Goal: Task Accomplishment & Management: Complete application form

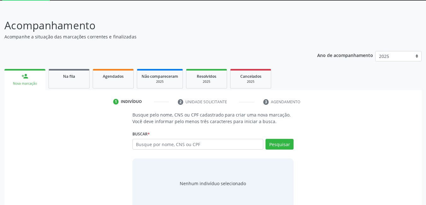
scroll to position [47, 0]
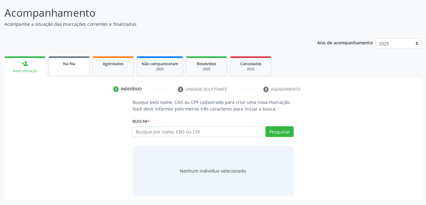
click at [80, 66] on div "Na fila" at bounding box center [68, 63] width 31 height 7
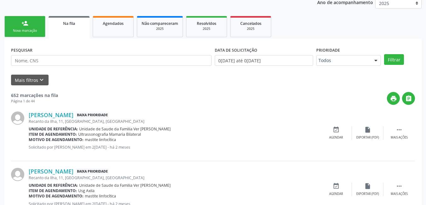
scroll to position [78, 0]
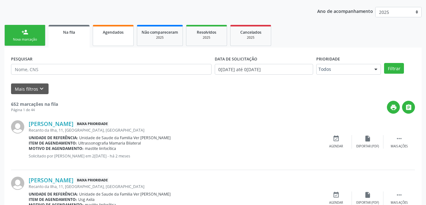
click at [112, 41] on link "Agendados" at bounding box center [113, 35] width 41 height 21
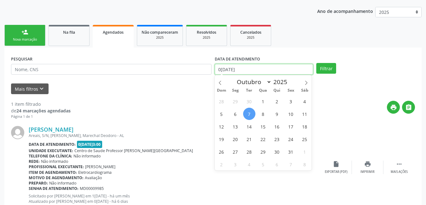
click at [264, 72] on input "0[DATE]" at bounding box center [263, 69] width 99 height 11
click at [253, 117] on span "7" at bounding box center [249, 114] width 12 height 12
type input "0[DATE]"
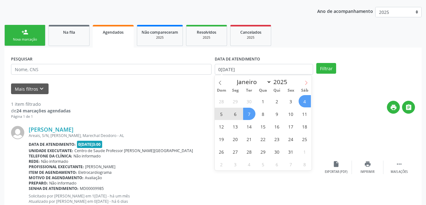
click at [306, 82] on icon at bounding box center [306, 83] width 4 height 4
select select "10"
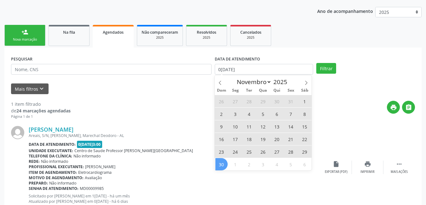
click at [222, 165] on span "30" at bounding box center [221, 164] width 12 height 12
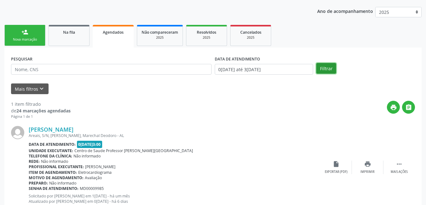
click at [324, 71] on button "Filtrar" at bounding box center [326, 68] width 20 height 11
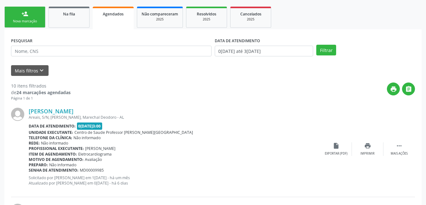
scroll to position [33, 0]
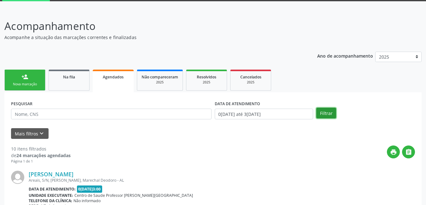
click at [324, 112] on button "Filtrar" at bounding box center [326, 113] width 20 height 11
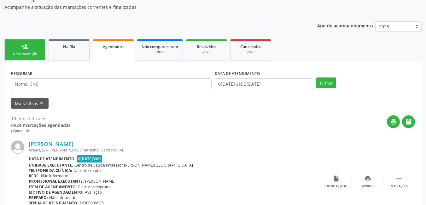
scroll to position [65, 0]
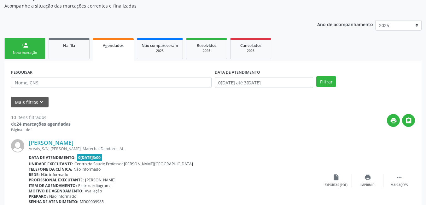
drag, startPoint x: 70, startPoint y: 53, endPoint x: 60, endPoint y: 82, distance: 30.5
click at [69, 53] on link "Na fila" at bounding box center [69, 48] width 41 height 21
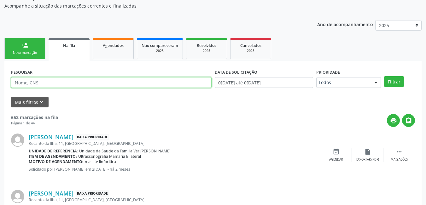
click at [48, 83] on input "text" at bounding box center [111, 82] width 200 height 11
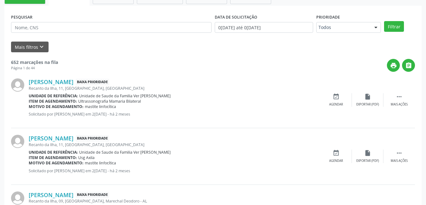
scroll to position [96, 0]
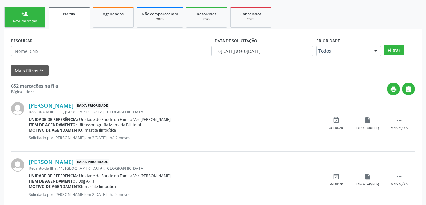
click at [37, 21] on div "Nova marcação" at bounding box center [24, 21] width 31 height 5
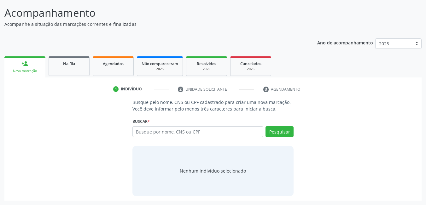
scroll to position [47, 0]
click at [221, 131] on input "text" at bounding box center [197, 131] width 131 height 11
type input "16120808477"
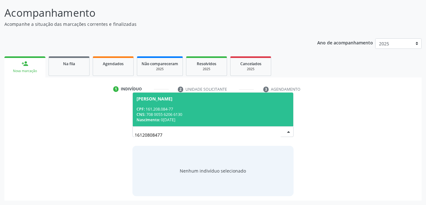
drag, startPoint x: 193, startPoint y: 133, endPoint x: 194, endPoint y: 130, distance: 3.3
click at [194, 132] on input "16120808477" at bounding box center [207, 135] width 146 height 13
drag, startPoint x: 166, startPoint y: 135, endPoint x: 136, endPoint y: 139, distance: 30.5
click at [136, 139] on input "16120808477" at bounding box center [207, 135] width 146 height 13
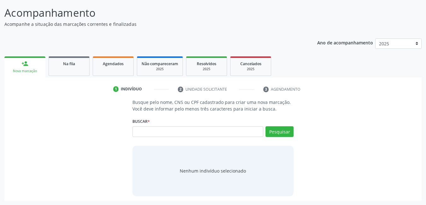
click at [87, 129] on div "Busque pelo nome, CNS ou CPF cadastrado para criar uma nova marcação. Você deve…" at bounding box center [213, 147] width 408 height 97
click at [148, 130] on input "text" at bounding box center [197, 131] width 131 height 11
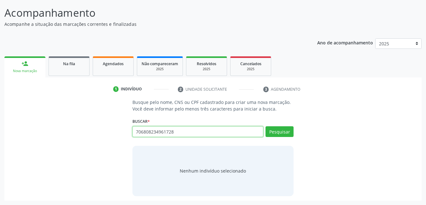
type input "706808234961728"
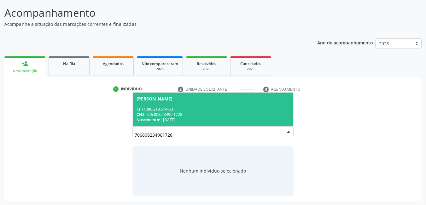
click at [208, 121] on div "Nascimento: 15[DATE]" at bounding box center [212, 119] width 153 height 5
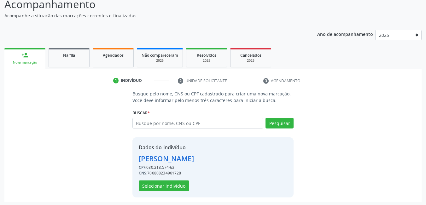
scroll to position [56, 0]
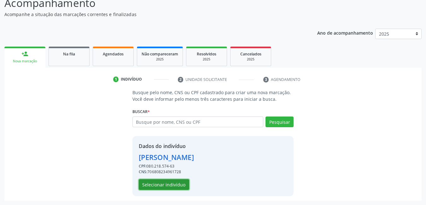
click at [164, 185] on button "Selecionar indivíduo" at bounding box center [164, 184] width 50 height 11
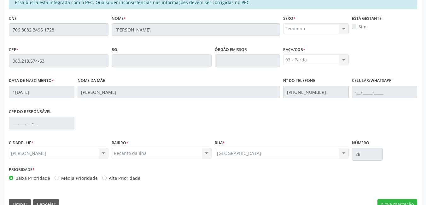
scroll to position [163, 0]
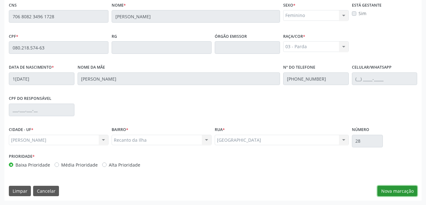
click at [396, 193] on button "Nova marcação" at bounding box center [397, 191] width 40 height 11
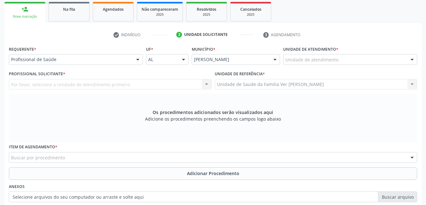
scroll to position [100, 0]
click at [347, 58] on div "Unidade de atendimento" at bounding box center [350, 60] width 134 height 11
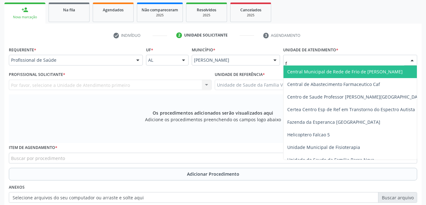
type input "fl"
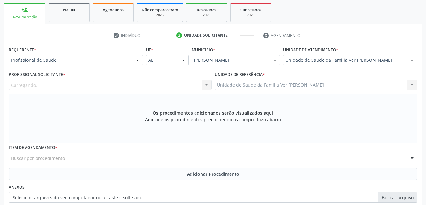
click at [176, 83] on div "Carregando..." at bounding box center [110, 85] width 203 height 11
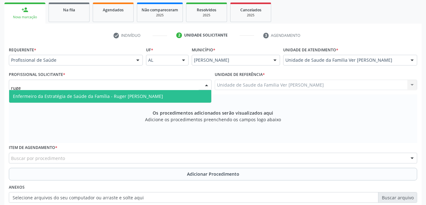
type input "ruger"
click at [182, 94] on span "Enfermeiro da Estratégia de Saúde da Família - Ruger [PERSON_NAME]" at bounding box center [110, 96] width 202 height 13
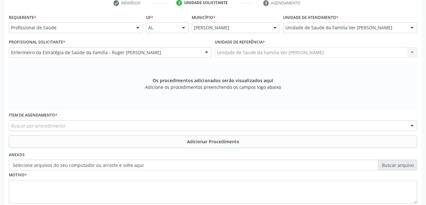
scroll to position [163, 0]
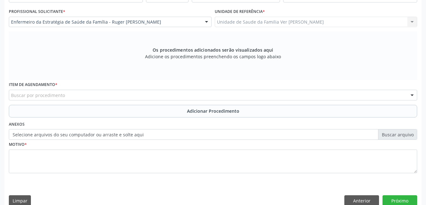
drag, startPoint x: 132, startPoint y: 97, endPoint x: 84, endPoint y: 97, distance: 48.2
click at [132, 96] on div "Buscar por procedimento" at bounding box center [213, 95] width 408 height 11
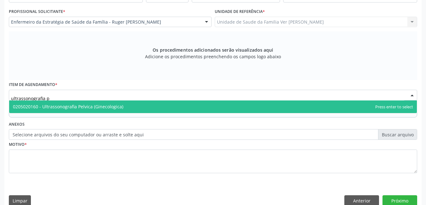
type input "ultrassonografia pe"
click at [133, 106] on span "0205020160 - Ultrassonografia Pelvica (Ginecologica)" at bounding box center [212, 106] width 407 height 13
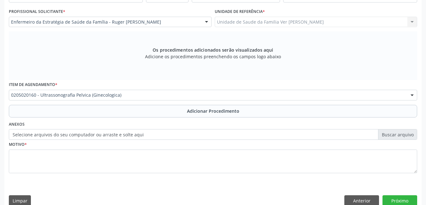
click at [112, 108] on button "Adicionar Procedimento" at bounding box center [213, 111] width 408 height 13
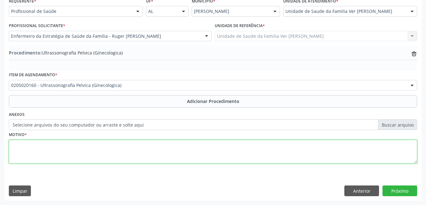
click at [76, 151] on textarea at bounding box center [213, 152] width 408 height 24
type textarea "dores pelvicas"
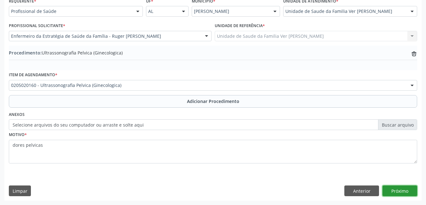
click at [396, 192] on button "Próximo" at bounding box center [399, 191] width 35 height 11
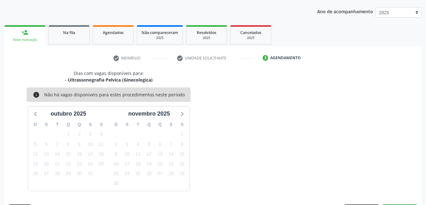
scroll to position [96, 0]
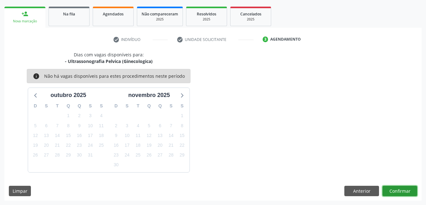
click at [397, 191] on button "Confirmar" at bounding box center [399, 191] width 35 height 11
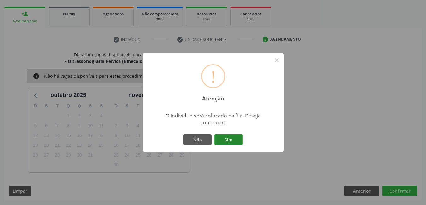
click at [232, 140] on button "Sim" at bounding box center [228, 139] width 28 height 11
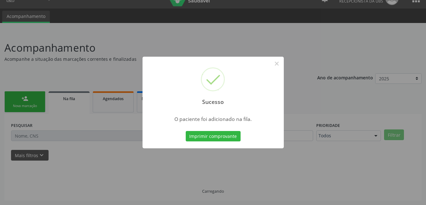
scroll to position [12, 0]
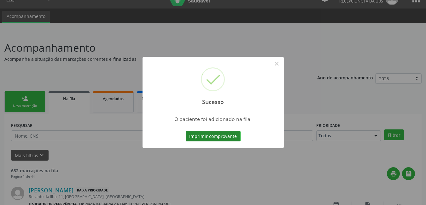
click at [208, 139] on button "Imprimir comprovante" at bounding box center [213, 136] width 55 height 11
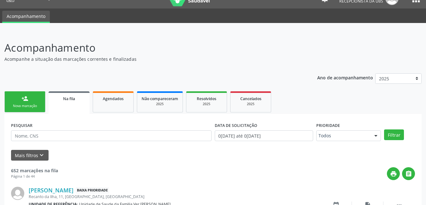
click at [33, 103] on link "person_add Nova marcação" at bounding box center [24, 101] width 41 height 21
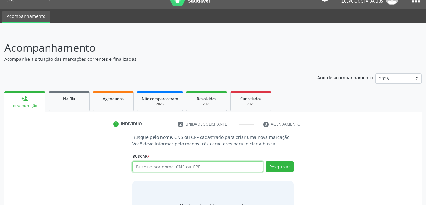
click at [181, 167] on input "text" at bounding box center [197, 166] width 131 height 11
type input "706808234961728"
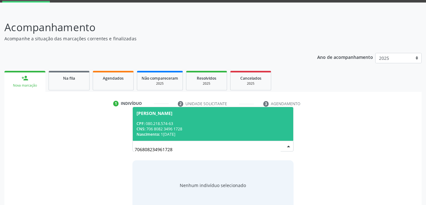
scroll to position [43, 0]
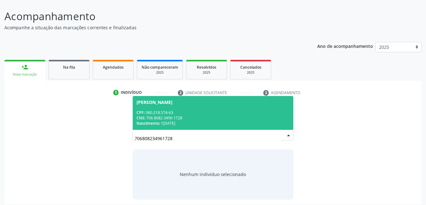
click at [195, 122] on div "Nascimento: 15[DATE]" at bounding box center [212, 123] width 153 height 5
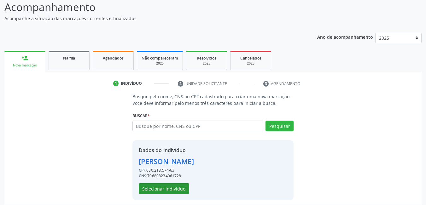
scroll to position [56, 0]
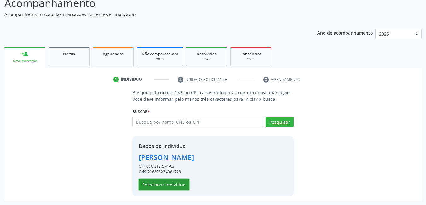
click at [172, 185] on button "Selecionar indivíduo" at bounding box center [164, 184] width 50 height 11
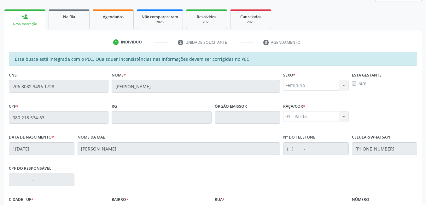
scroll to position [151, 0]
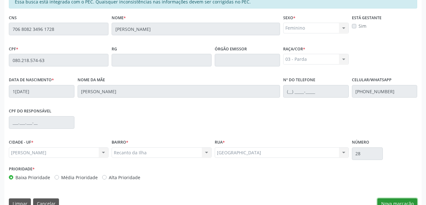
click at [388, 201] on button "Nova marcação" at bounding box center [397, 203] width 40 height 11
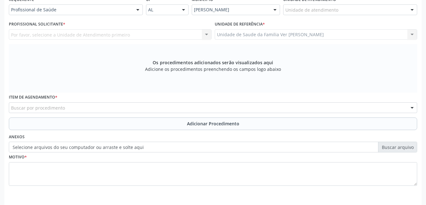
scroll to position [119, 0]
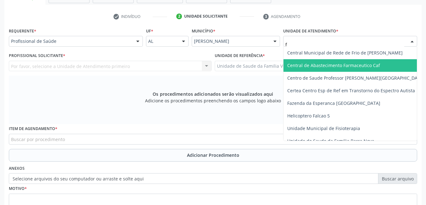
type input "fl"
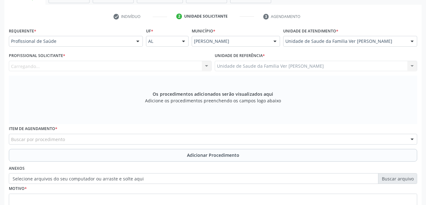
click at [180, 63] on div "Carregando... Nenhum resultado encontrado para: " " Não há nenhuma opção para s…" at bounding box center [110, 66] width 203 height 11
click at [152, 67] on div "Profissional solicitante" at bounding box center [110, 66] width 203 height 11
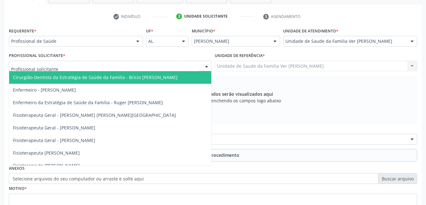
type input "g"
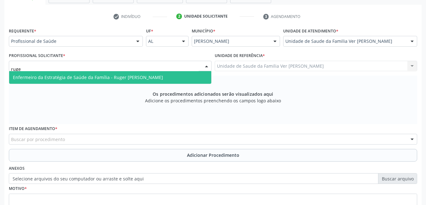
type input "ruger"
click at [163, 80] on span "Enfermeiro da Estratégia de Saúde da Família - Ruger [PERSON_NAME]" at bounding box center [88, 77] width 150 height 6
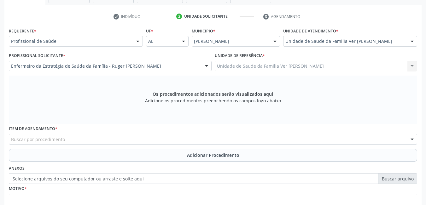
click at [117, 136] on div "Buscar por procedimento" at bounding box center [213, 139] width 408 height 11
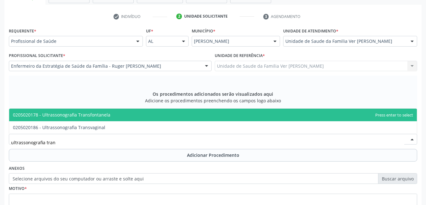
type input "ultrassonografia trans"
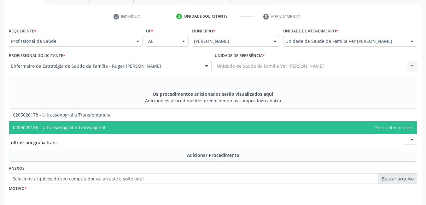
click at [108, 128] on span "0205020186 - Ultrassonografia Transvaginal" at bounding box center [212, 127] width 407 height 13
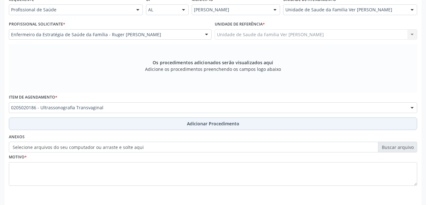
click at [134, 129] on button "Adicionar Procedimento" at bounding box center [213, 123] width 408 height 13
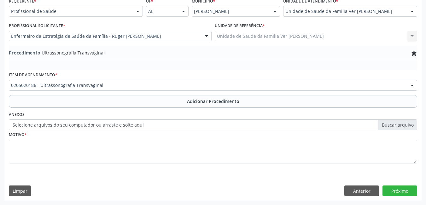
scroll to position [149, 0]
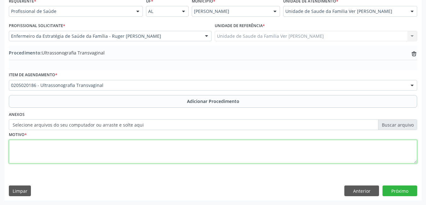
click at [126, 151] on textarea at bounding box center [213, 152] width 408 height 24
type textarea "dores pelvicas"
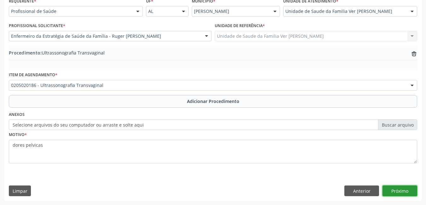
click at [392, 192] on button "Próximo" at bounding box center [399, 191] width 35 height 11
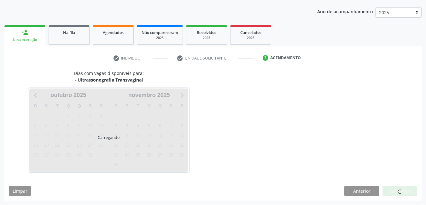
scroll to position [96, 0]
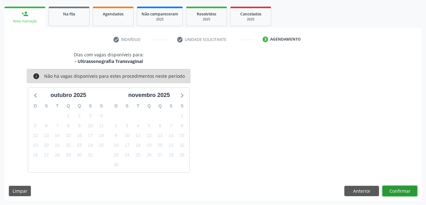
click at [405, 191] on button "Confirmar" at bounding box center [399, 191] width 35 height 11
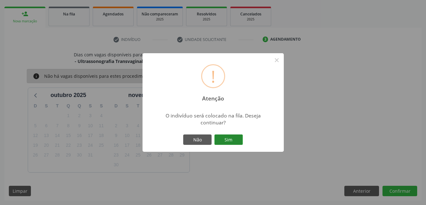
click at [226, 137] on button "Sim" at bounding box center [228, 139] width 28 height 11
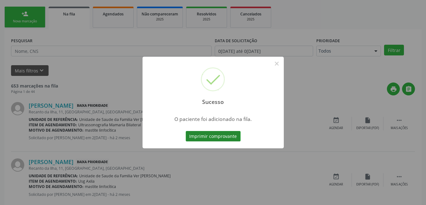
scroll to position [12, 0]
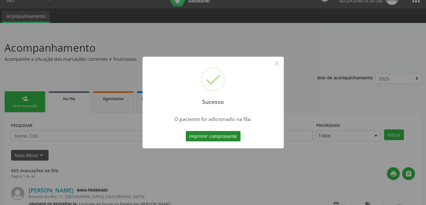
click at [218, 136] on button "Imprimir comprovante" at bounding box center [213, 136] width 55 height 11
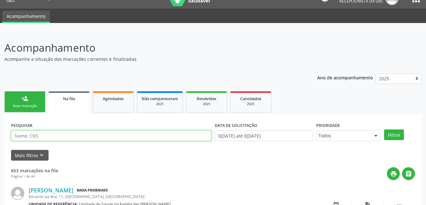
click at [44, 135] on input "text" at bounding box center [111, 135] width 200 height 11
type input "e"
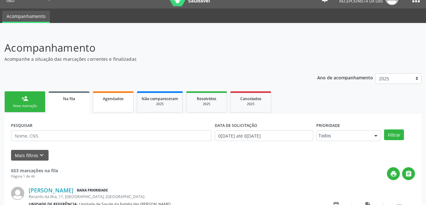
click at [120, 105] on link "Agendados" at bounding box center [113, 101] width 41 height 21
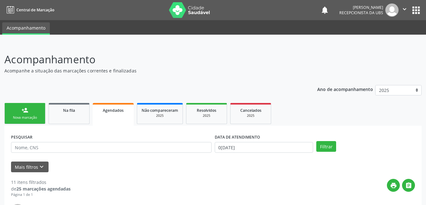
scroll to position [45, 0]
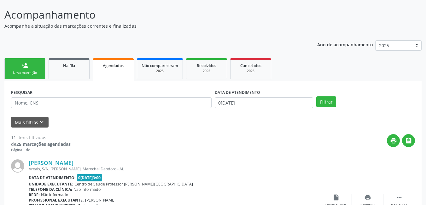
drag, startPoint x: 272, startPoint y: 96, endPoint x: 269, endPoint y: 102, distance: 6.5
click at [272, 98] on div "DATA DE ATENDIMENTO 0[DATE]" at bounding box center [263, 98] width 99 height 20
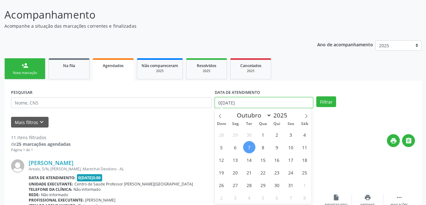
click at [261, 106] on input "0[DATE]" at bounding box center [263, 102] width 99 height 11
click at [250, 145] on span "7" at bounding box center [249, 147] width 12 height 12
type input "0[DATE]"
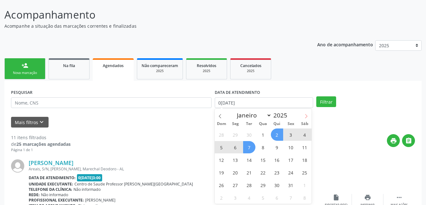
click at [304, 118] on span at bounding box center [305, 114] width 11 height 11
select select "10"
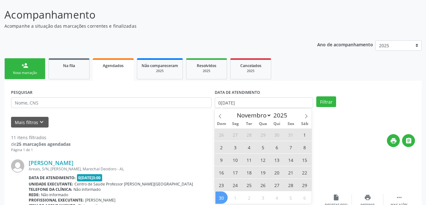
click at [222, 194] on span "30" at bounding box center [221, 197] width 12 height 12
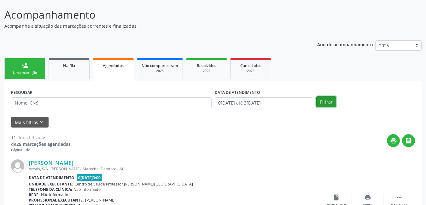
click at [327, 106] on button "Filtrar" at bounding box center [326, 101] width 20 height 11
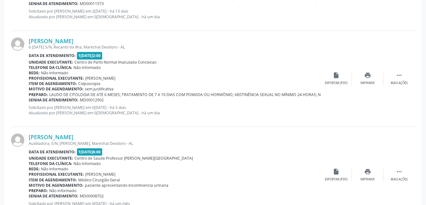
scroll to position [1075, 0]
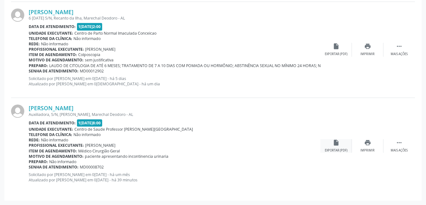
click at [336, 142] on icon "insert_drive_file" at bounding box center [335, 142] width 7 height 7
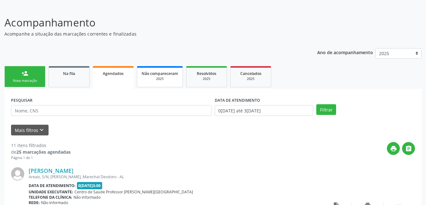
scroll to position [35, 0]
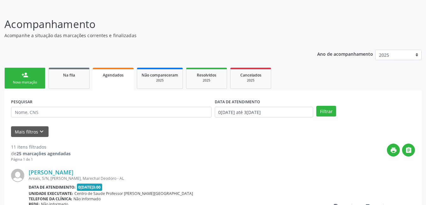
click at [34, 80] on div "Nova marcação" at bounding box center [24, 82] width 31 height 5
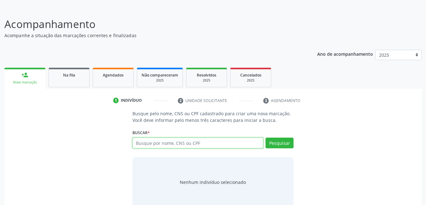
click at [192, 143] on input "text" at bounding box center [197, 143] width 131 height 11
type input "700802972810985"
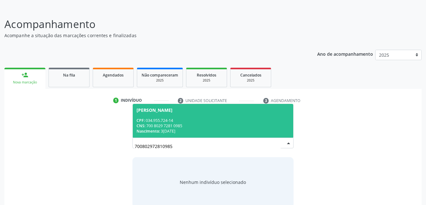
click at [183, 123] on div "CNS: 700 8029 7281 0985" at bounding box center [212, 125] width 153 height 5
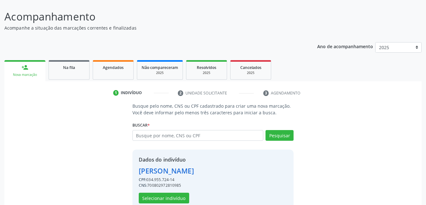
scroll to position [56, 0]
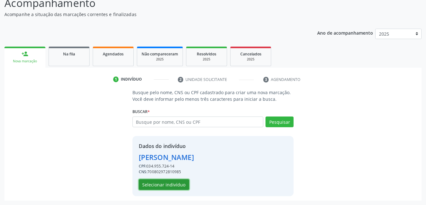
click at [164, 186] on button "Selecionar indivíduo" at bounding box center [164, 184] width 50 height 11
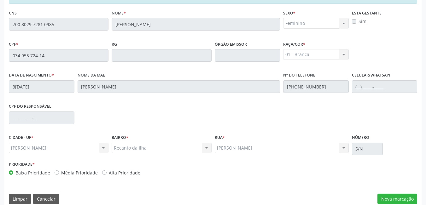
scroll to position [163, 0]
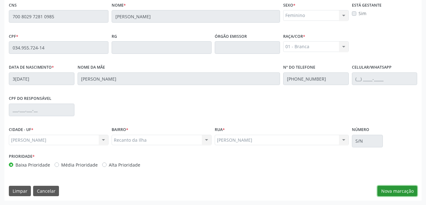
click at [402, 191] on button "Nova marcação" at bounding box center [397, 191] width 40 height 11
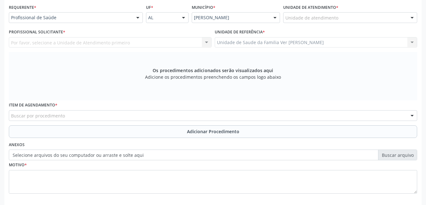
scroll to position [132, 0]
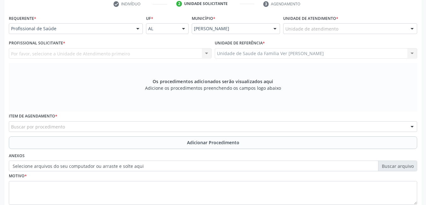
click at [347, 26] on div "Unidade de atendimento" at bounding box center [350, 28] width 134 height 11
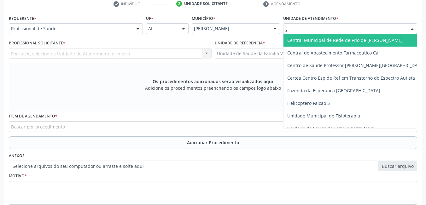
type input "fl"
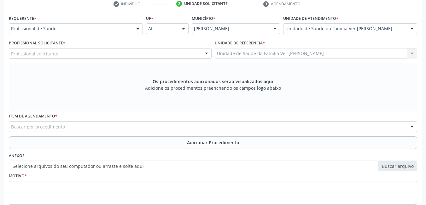
click at [191, 51] on div "Profissional solicitante" at bounding box center [110, 53] width 203 height 11
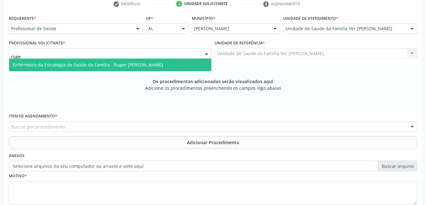
type input "ruger"
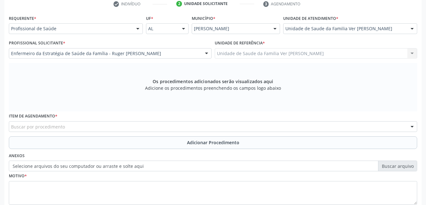
click at [156, 128] on div "Buscar por procedimento" at bounding box center [213, 126] width 408 height 11
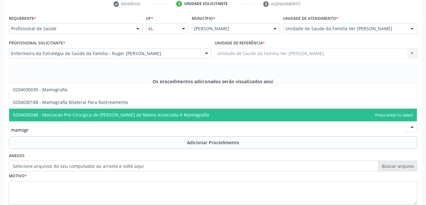
type input "mamogra"
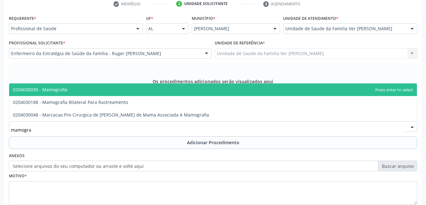
click at [142, 93] on span "0204030030 - Mamografia" at bounding box center [212, 89] width 407 height 13
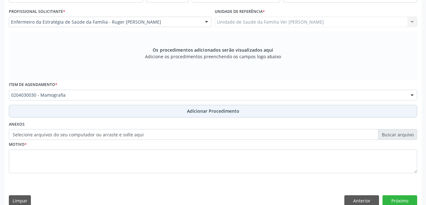
click at [126, 113] on button "Adicionar Procedimento" at bounding box center [213, 111] width 408 height 13
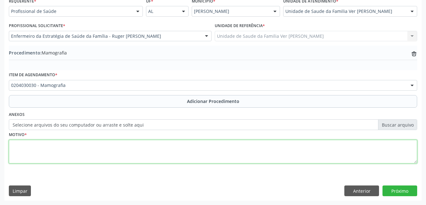
click at [106, 142] on textarea at bounding box center [213, 152] width 408 height 24
type textarea "rastreamento"
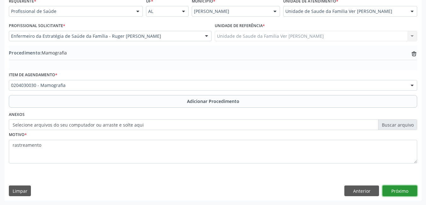
click at [400, 188] on button "Próximo" at bounding box center [399, 191] width 35 height 11
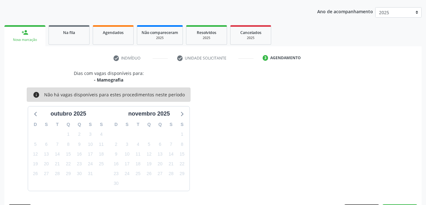
scroll to position [96, 0]
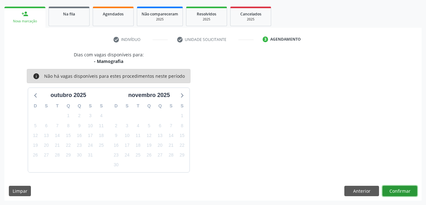
click at [406, 192] on button "Confirmar" at bounding box center [399, 191] width 35 height 11
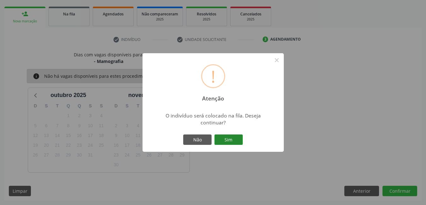
click at [240, 141] on button "Sim" at bounding box center [228, 139] width 28 height 11
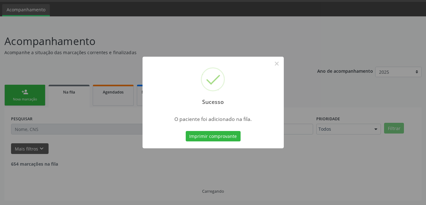
scroll to position [12, 0]
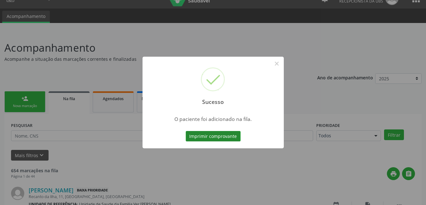
click at [203, 133] on button "Imprimir comprovante" at bounding box center [213, 136] width 55 height 11
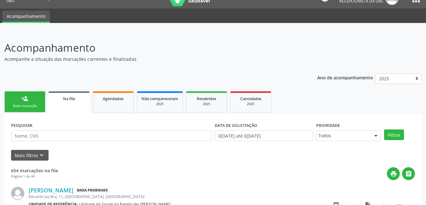
click at [39, 106] on div "Nova marcação" at bounding box center [24, 106] width 31 height 5
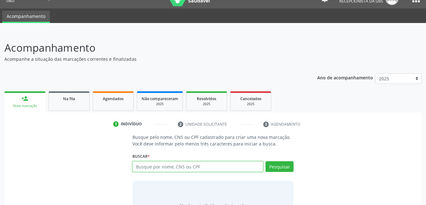
click at [178, 170] on input "text" at bounding box center [197, 166] width 131 height 11
type input "97725986553"
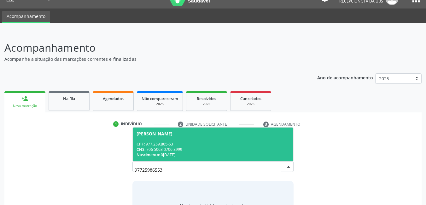
drag, startPoint x: 163, startPoint y: 172, endPoint x: 127, endPoint y: 174, distance: 36.0
click at [127, 174] on div "Busque pelo nome, CNS ou CPF cadastrado para criar uma nova marcação. Você deve…" at bounding box center [213, 182] width 408 height 97
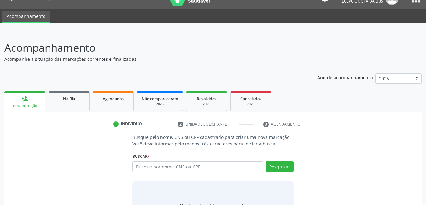
click at [336, 129] on ul "1 Indivíduo 2 Unidade solicitante 3 Agendamento" at bounding box center [212, 124] width 417 height 10
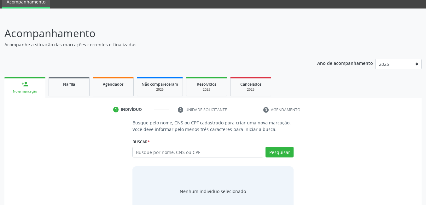
scroll to position [15, 0]
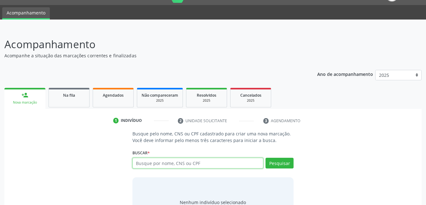
click at [148, 163] on input "text" at bounding box center [197, 163] width 131 height 11
type input "701203024304615"
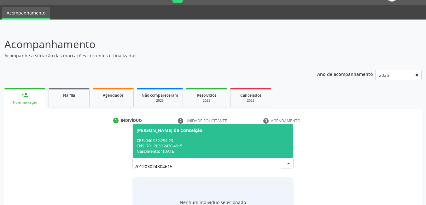
drag, startPoint x: 171, startPoint y: 165, endPoint x: 111, endPoint y: 158, distance: 59.7
click at [111, 158] on div "Busque pelo nome, CNS ou CPF cadastrado para criar uma nova marcação. Você deve…" at bounding box center [213, 178] width 408 height 97
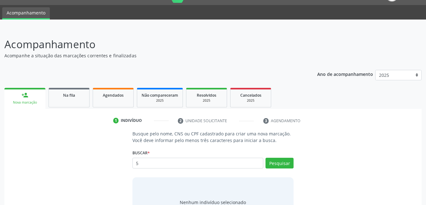
click at [168, 163] on input "5" at bounding box center [197, 163] width 131 height 11
click at [168, 167] on input "text" at bounding box center [197, 163] width 131 height 11
type input "74011162434"
type input "7"
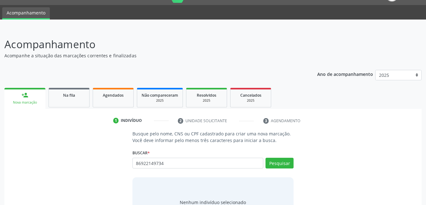
type input "86922149734"
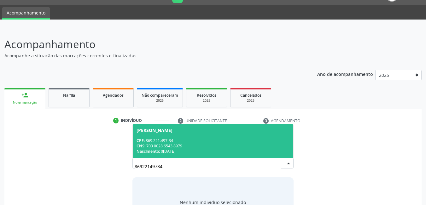
drag, startPoint x: 161, startPoint y: 167, endPoint x: 124, endPoint y: 160, distance: 37.4
click at [124, 160] on div "Busque pelo nome, CNS ou CPF cadastrado para criar uma nova marcação. Você deve…" at bounding box center [213, 178] width 408 height 97
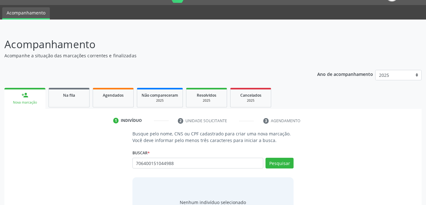
type input "706400151044988"
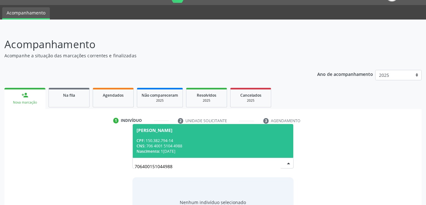
drag, startPoint x: 175, startPoint y: 167, endPoint x: 108, endPoint y: 161, distance: 66.7
click at [109, 161] on div "Busque pelo nome, CNS ou CPF cadastrado para criar uma nova marcação. Você deve…" at bounding box center [213, 178] width 408 height 97
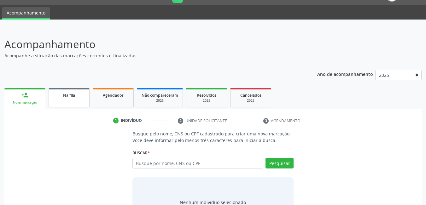
click at [74, 102] on link "Na fila" at bounding box center [69, 98] width 41 height 20
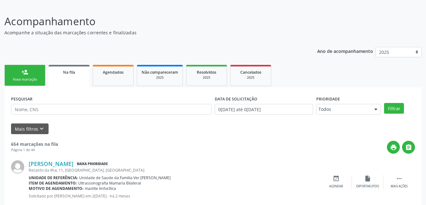
scroll to position [63, 0]
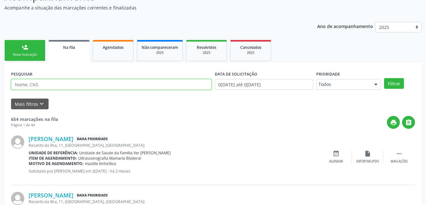
click at [89, 82] on input "text" at bounding box center [111, 84] width 200 height 11
type input "[PERSON_NAME]"
click at [384, 78] on button "Filtrar" at bounding box center [394, 83] width 20 height 11
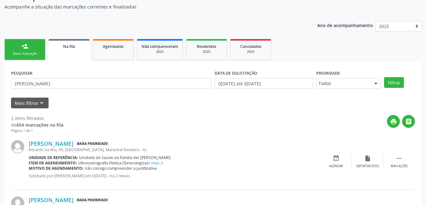
scroll to position [53, 0]
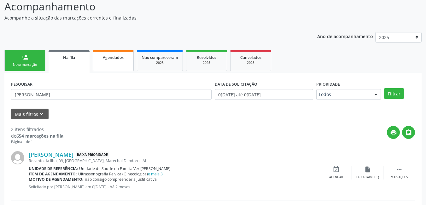
click at [110, 59] on span "Agendados" at bounding box center [113, 57] width 21 height 5
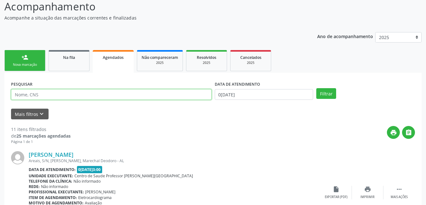
click at [104, 94] on input "text" at bounding box center [111, 94] width 200 height 11
click at [316, 88] on button "Filtrar" at bounding box center [326, 93] width 20 height 11
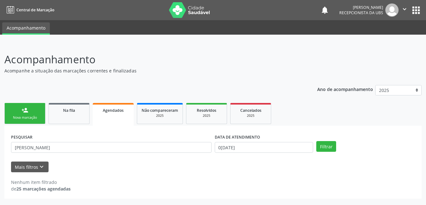
scroll to position [0, 0]
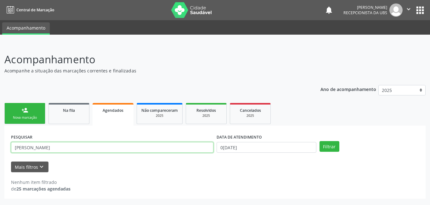
click at [105, 151] on input "[PERSON_NAME]" at bounding box center [112, 147] width 203 height 11
type input "z"
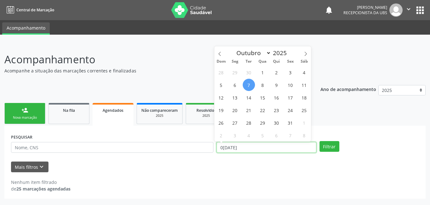
click at [280, 147] on input "0[DATE]" at bounding box center [267, 147] width 100 height 11
click at [249, 82] on span "7" at bounding box center [249, 85] width 12 height 12
type input "0[DATE]"
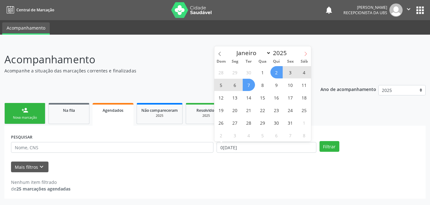
click at [309, 51] on span at bounding box center [305, 51] width 11 height 11
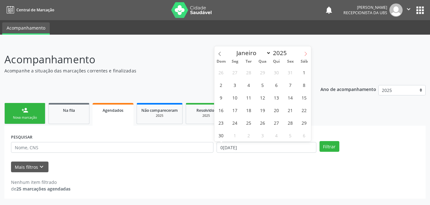
select select "10"
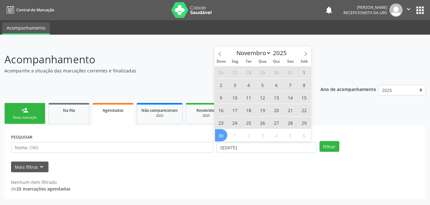
click at [218, 136] on span "30" at bounding box center [221, 135] width 12 height 12
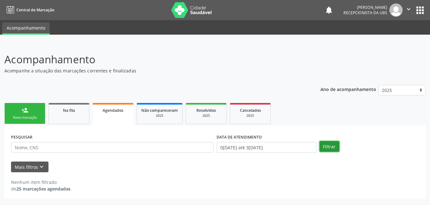
click at [325, 148] on button "Filtrar" at bounding box center [330, 146] width 20 height 11
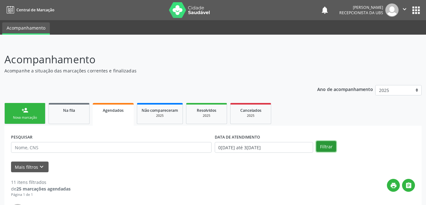
click at [324, 147] on button "Filtrar" at bounding box center [326, 146] width 20 height 11
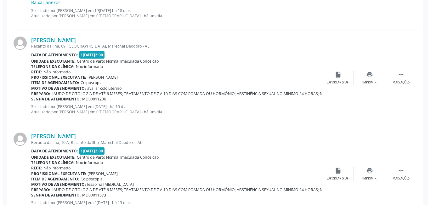
scroll to position [823, 0]
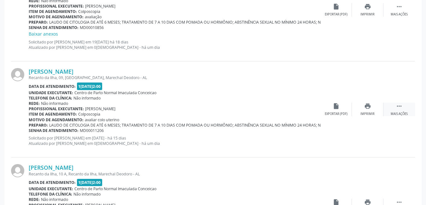
click at [397, 110] on div " Mais ações" at bounding box center [398, 110] width 31 height 14
click at [336, 112] on div "Cancelar" at bounding box center [335, 114] width 15 height 4
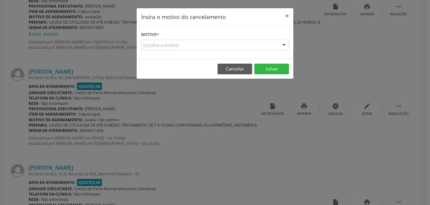
click at [197, 44] on div "Escolha o motivo" at bounding box center [215, 45] width 148 height 11
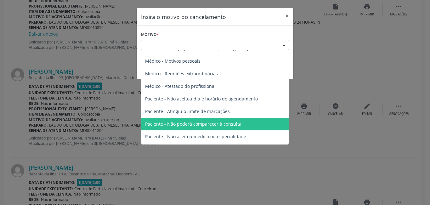
scroll to position [31, 0]
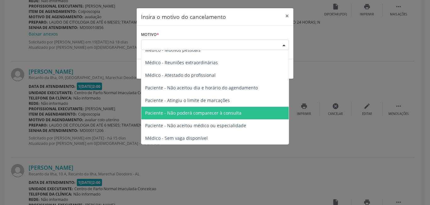
click at [253, 116] on span "Paciente - Não poderá comparecer à consulta" at bounding box center [214, 113] width 147 height 13
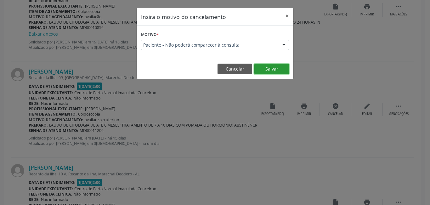
click at [273, 71] on button "Salvar" at bounding box center [271, 69] width 35 height 11
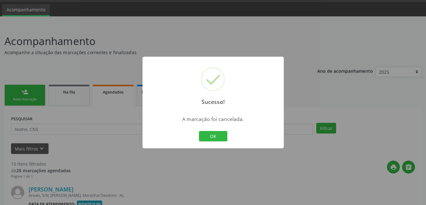
scroll to position [823, 0]
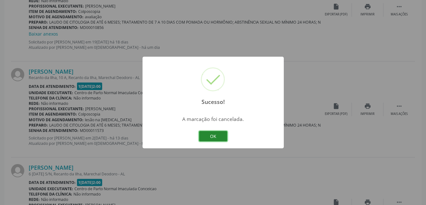
click at [219, 138] on button "OK" at bounding box center [213, 136] width 28 height 11
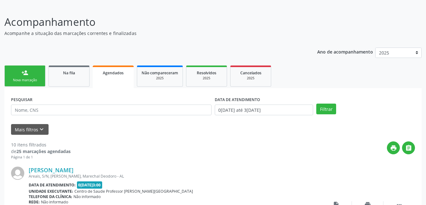
scroll to position [33, 0]
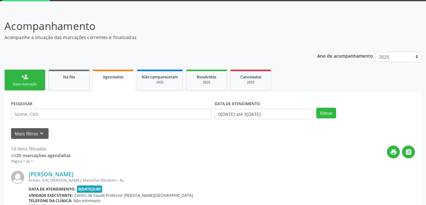
click at [30, 82] on div "Nova marcação" at bounding box center [24, 84] width 31 height 5
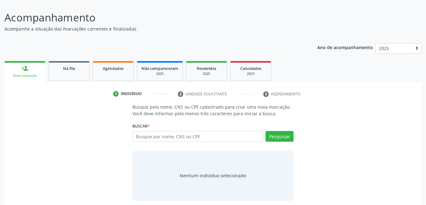
scroll to position [47, 0]
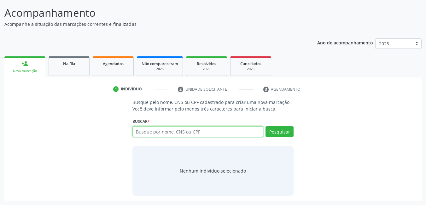
click at [154, 128] on input "text" at bounding box center [197, 131] width 131 height 11
type input "700006698714407"
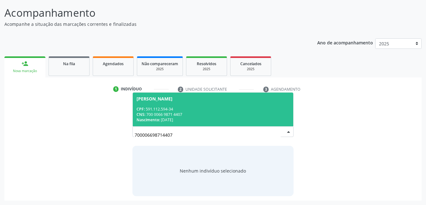
click at [179, 113] on div "CNS: 700 0066 9871 4407" at bounding box center [212, 114] width 153 height 5
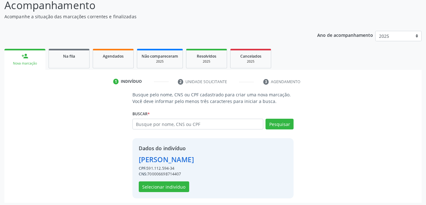
scroll to position [56, 0]
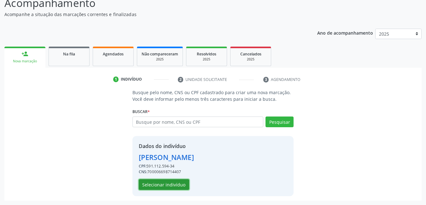
click at [184, 188] on button "Selecionar indivíduo" at bounding box center [164, 184] width 50 height 11
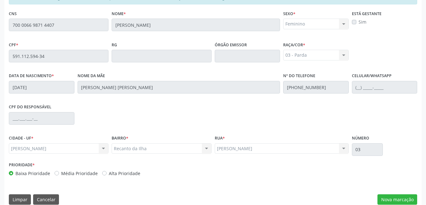
scroll to position [163, 0]
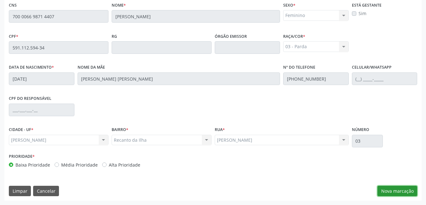
click at [410, 190] on button "Nova marcação" at bounding box center [397, 191] width 40 height 11
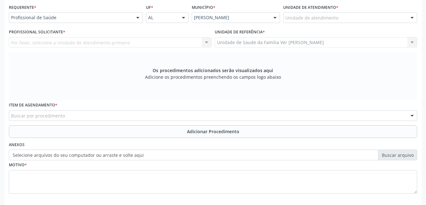
scroll to position [132, 0]
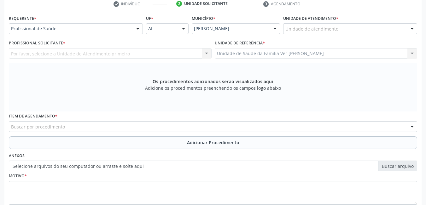
click at [340, 26] on div "Unidade de atendimento" at bounding box center [350, 28] width 134 height 11
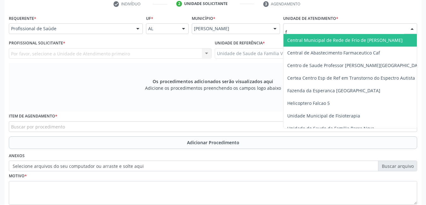
type input "fl"
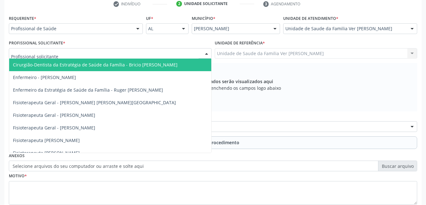
click at [120, 54] on div at bounding box center [110, 53] width 203 height 11
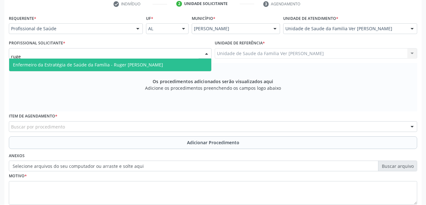
type input "ruger"
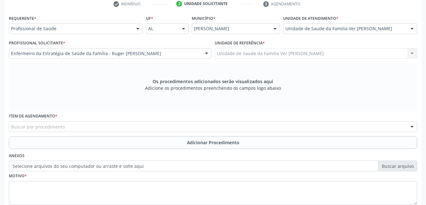
click at [104, 125] on div "Buscar por procedimento" at bounding box center [213, 126] width 408 height 11
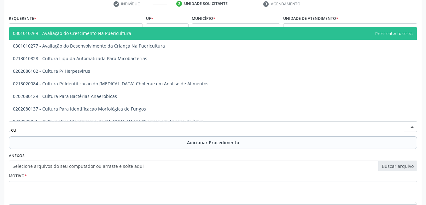
type input "c"
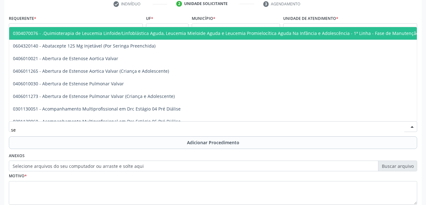
type input "s"
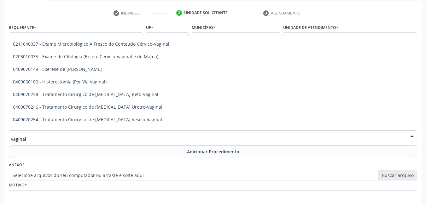
scroll to position [63, 0]
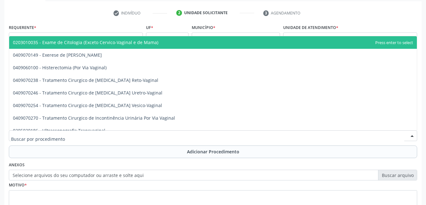
click at [380, 14] on ul "check Indivíduo 2 Unidade solicitante 3 Agendamento" at bounding box center [212, 13] width 417 height 10
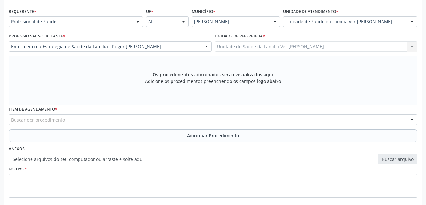
scroll to position [154, 0]
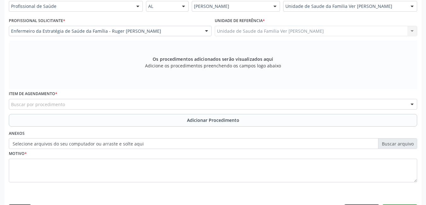
click at [337, 62] on div "Os procedimentos adicionados serão visualizados aqui Adicione os procedimentos …" at bounding box center [213, 65] width 408 height 49
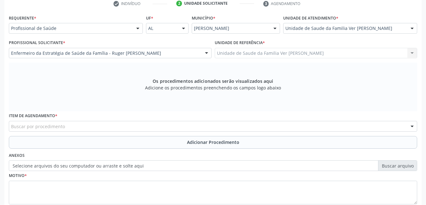
scroll to position [123, 0]
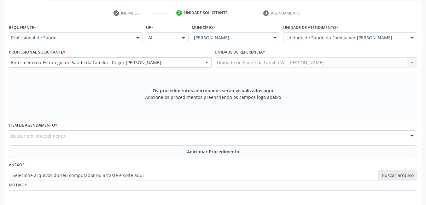
click at [347, 87] on div "Os procedimentos adicionados serão visualizados aqui Adicione os procedimentos …" at bounding box center [213, 96] width 408 height 49
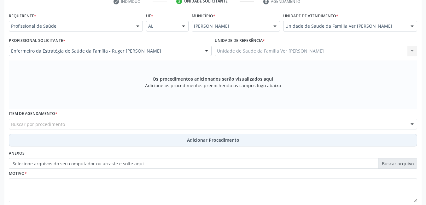
scroll to position [154, 0]
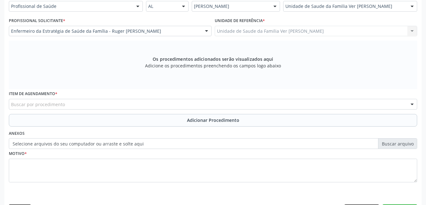
click at [95, 102] on div "Buscar por procedimento" at bounding box center [213, 104] width 408 height 11
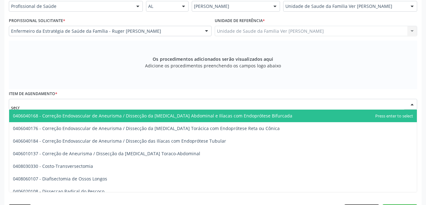
scroll to position [0, 0]
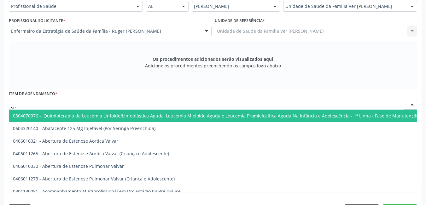
type input "s"
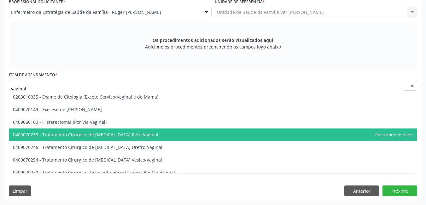
scroll to position [81, 0]
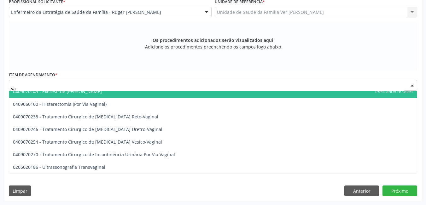
type input "v"
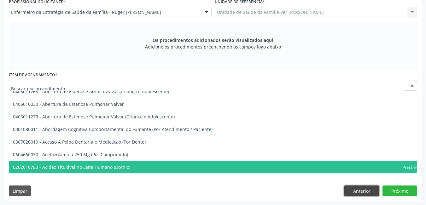
click at [361, 191] on button "Anterior" at bounding box center [361, 191] width 35 height 11
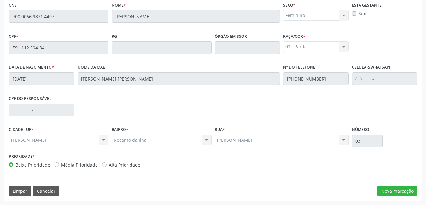
scroll to position [163, 0]
click at [47, 190] on button "Cancelar" at bounding box center [46, 191] width 26 height 11
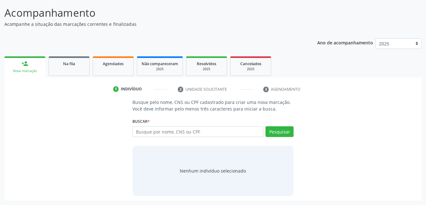
scroll to position [47, 0]
click at [192, 136] on input "text" at bounding box center [197, 131] width 131 height 11
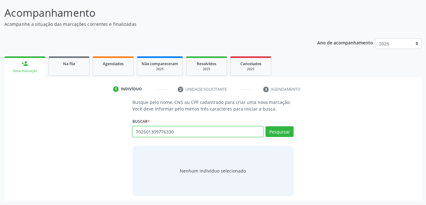
type input "702501309776330"
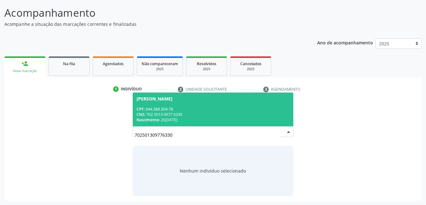
click at [174, 116] on div "CPF: 644.388.304-78 CNS: 702 5013 0977 6330 Nascimento: 2[DATE]" at bounding box center [212, 114] width 153 height 16
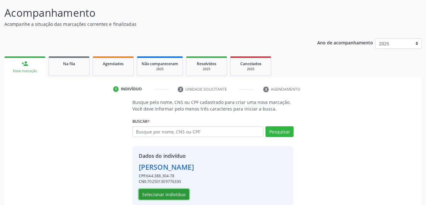
click at [174, 195] on button "Selecionar indivíduo" at bounding box center [164, 194] width 50 height 11
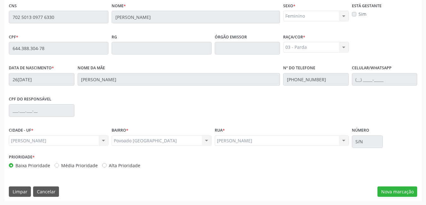
scroll to position [163, 0]
click at [396, 193] on button "Nova marcação" at bounding box center [397, 191] width 40 height 11
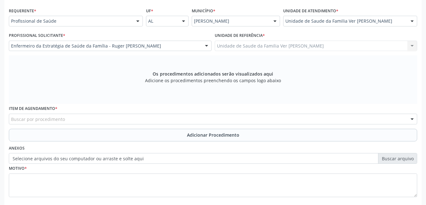
scroll to position [69, 0]
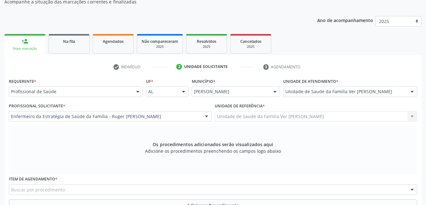
click at [118, 134] on div "Os procedimentos adicionados serão visualizados aqui Adicione os procedimentos …" at bounding box center [213, 150] width 408 height 49
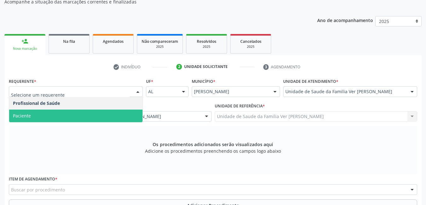
click at [45, 112] on span "Paciente" at bounding box center [75, 116] width 133 height 13
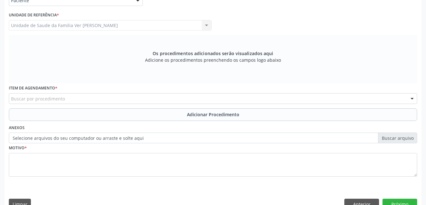
scroll to position [163, 0]
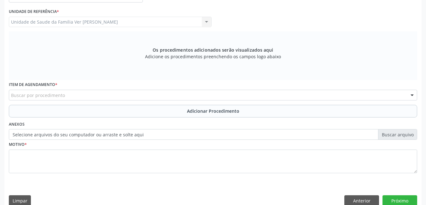
click at [82, 93] on div "Buscar por procedimento" at bounding box center [213, 95] width 408 height 11
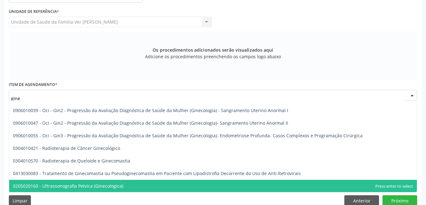
scroll to position [72, 0]
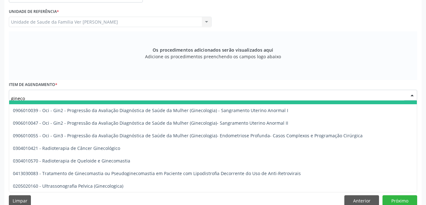
type input "ginecol"
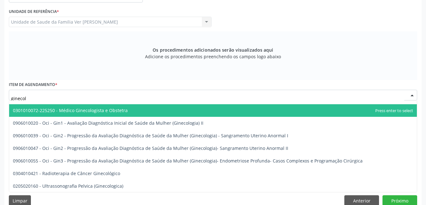
click at [131, 106] on span "0301010072-225250 - Médico Ginecologista e Obstetra" at bounding box center [212, 110] width 407 height 13
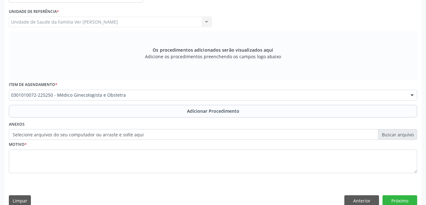
scroll to position [0, 0]
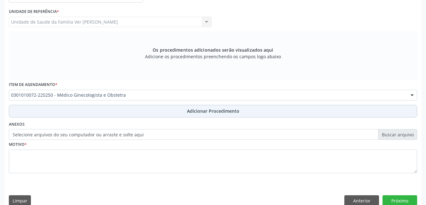
click at [140, 113] on button "Adicionar Procedimento" at bounding box center [213, 111] width 408 height 13
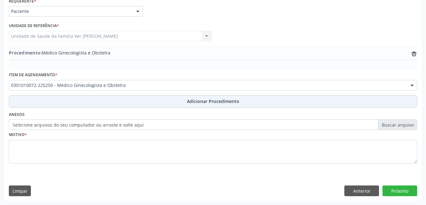
scroll to position [149, 0]
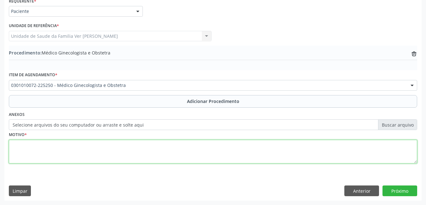
click at [65, 157] on textarea at bounding box center [213, 152] width 408 height 24
type textarea "p"
type textarea "s"
type textarea "d"
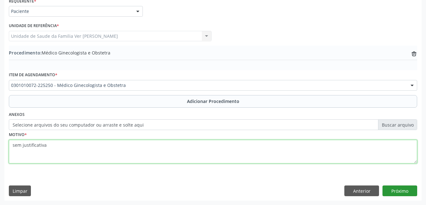
type textarea "sem justificativa"
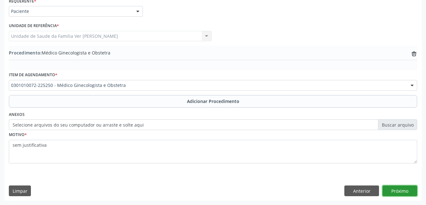
click at [403, 190] on button "Próximo" at bounding box center [399, 191] width 35 height 11
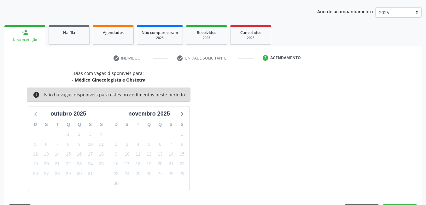
scroll to position [96, 0]
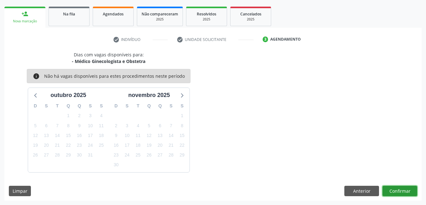
click at [404, 192] on button "Confirmar" at bounding box center [399, 191] width 35 height 11
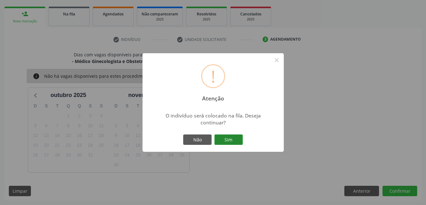
click at [231, 141] on button "Sim" at bounding box center [228, 139] width 28 height 11
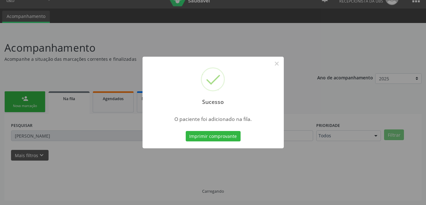
scroll to position [12, 0]
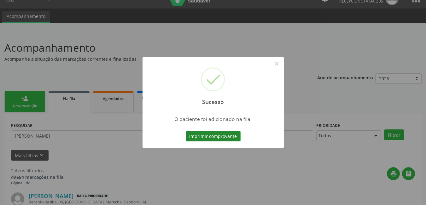
click at [219, 137] on button "Imprimir comprovante" at bounding box center [213, 136] width 55 height 11
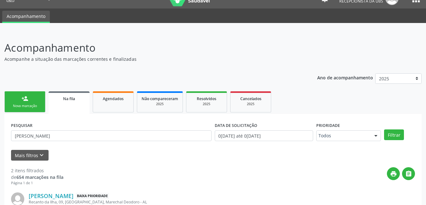
click at [39, 106] on div "Nova marcação" at bounding box center [24, 106] width 31 height 5
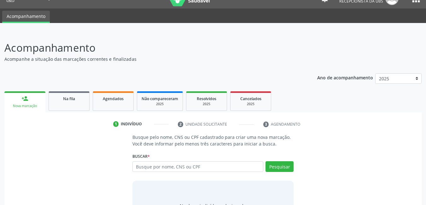
scroll to position [47, 0]
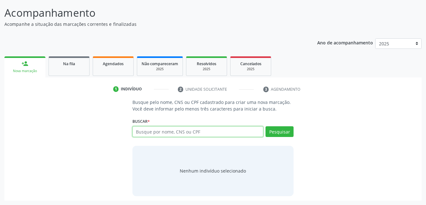
click at [176, 135] on input "text" at bounding box center [197, 131] width 131 height 11
type input "702501309776330"
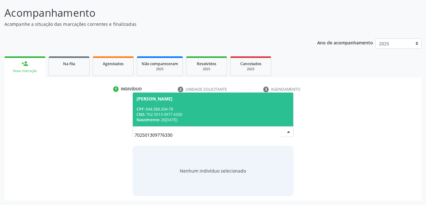
click at [163, 111] on div "CPF: 644.388.304-78" at bounding box center [212, 108] width 153 height 5
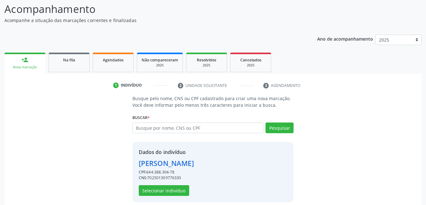
scroll to position [56, 0]
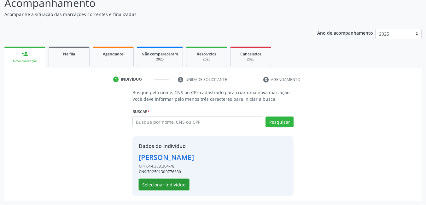
click at [171, 182] on button "Selecionar indivíduo" at bounding box center [164, 184] width 50 height 11
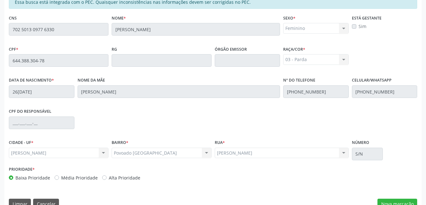
scroll to position [163, 0]
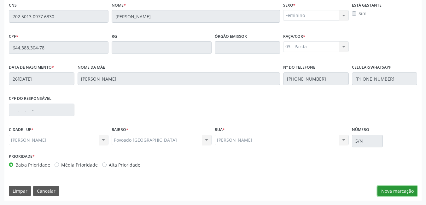
click at [394, 191] on button "Nova marcação" at bounding box center [397, 191] width 40 height 11
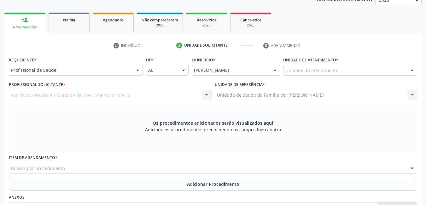
scroll to position [69, 0]
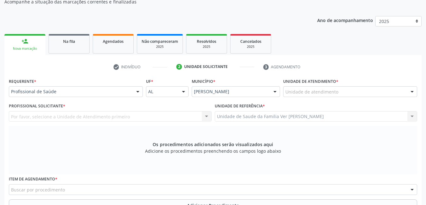
click at [331, 88] on div "Unidade de atendimento" at bounding box center [350, 91] width 134 height 11
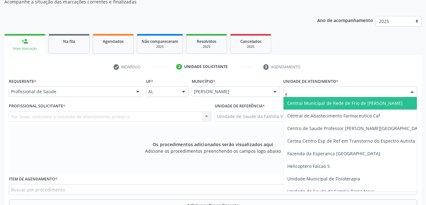
type input "fl"
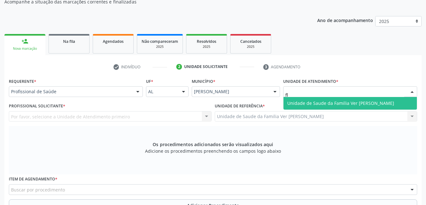
click at [313, 106] on span "Unidade de Saude da Familia Ver [PERSON_NAME]" at bounding box center [349, 103] width 133 height 13
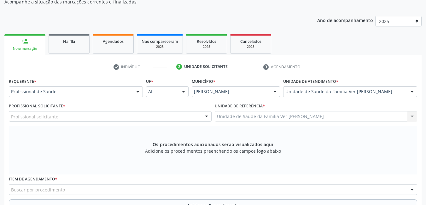
click at [142, 116] on div "Profissional solicitante" at bounding box center [110, 116] width 203 height 11
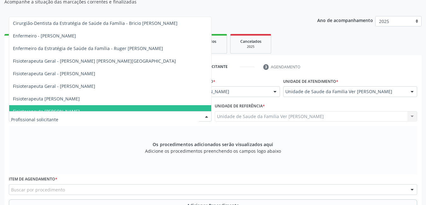
click at [67, 144] on div "Os procedimentos adicionados serão visualizados aqui Adicione os procedimentos …" at bounding box center [213, 150] width 408 height 49
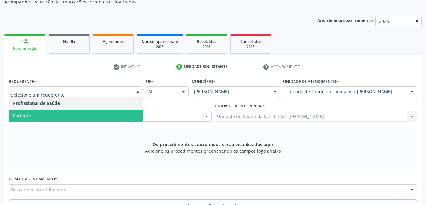
click at [52, 117] on span "Paciente" at bounding box center [75, 116] width 133 height 13
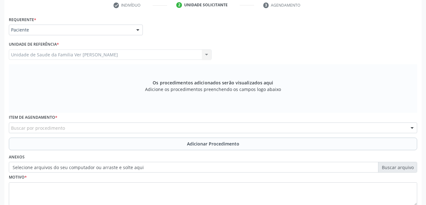
scroll to position [132, 0]
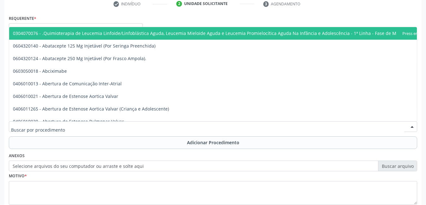
click at [81, 129] on div at bounding box center [213, 126] width 408 height 11
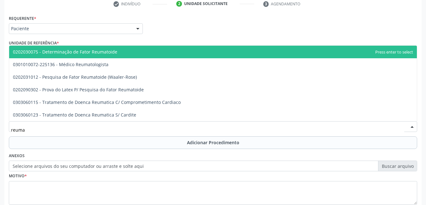
type input "reumat"
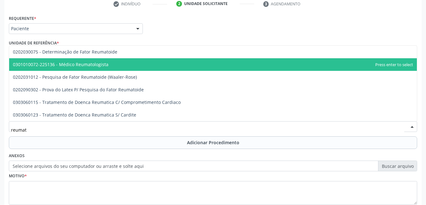
click at [113, 65] on span "0301010072-225136 - Médico Reumatologista" at bounding box center [212, 64] width 407 height 13
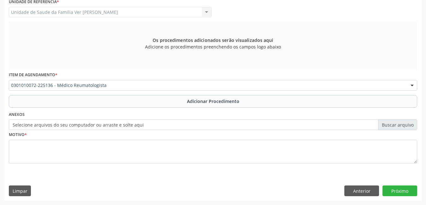
drag, startPoint x: 116, startPoint y: 100, endPoint x: 107, endPoint y: 122, distance: 23.5
click at [116, 101] on button "Adicionar Procedimento" at bounding box center [213, 101] width 408 height 13
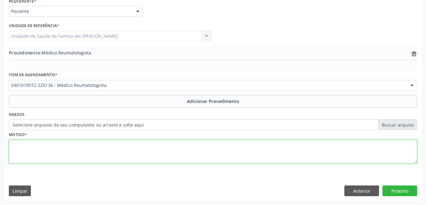
click at [95, 152] on textarea at bounding box center [213, 152] width 408 height 24
type textarea "sem justificativa"
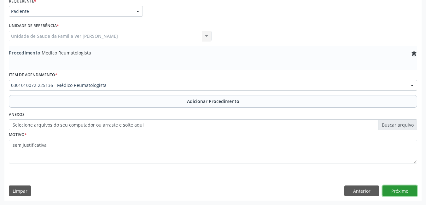
click at [397, 187] on button "Próximo" at bounding box center [399, 191] width 35 height 11
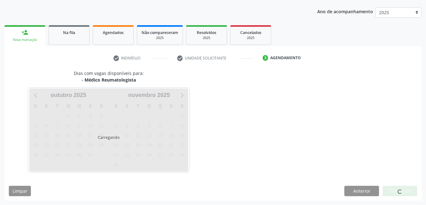
scroll to position [96, 0]
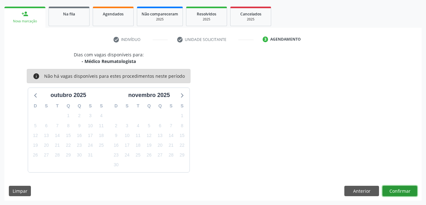
click at [394, 192] on button "Confirmar" at bounding box center [399, 191] width 35 height 11
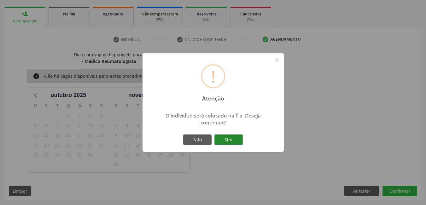
click at [226, 138] on button "Sim" at bounding box center [228, 139] width 28 height 11
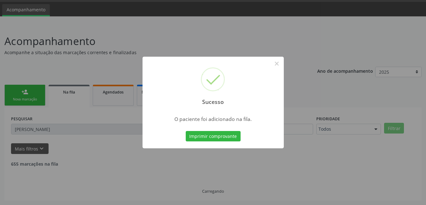
scroll to position [12, 0]
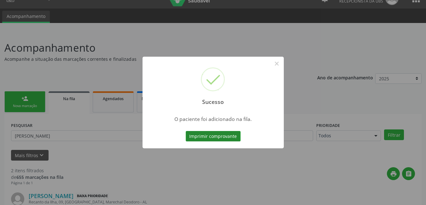
click at [217, 135] on button "Imprimir comprovante" at bounding box center [213, 136] width 55 height 11
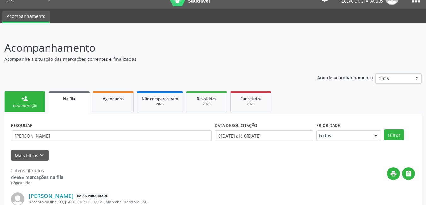
click at [30, 103] on link "person_add Nova marcação" at bounding box center [24, 101] width 41 height 21
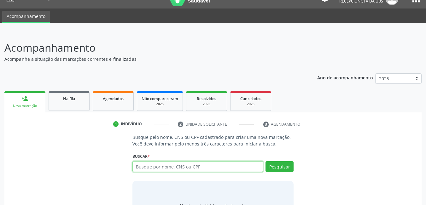
drag, startPoint x: 197, startPoint y: 166, endPoint x: 191, endPoint y: 165, distance: 6.3
click at [197, 167] on input "text" at bounding box center [197, 166] width 131 height 11
click at [162, 168] on input "text" at bounding box center [197, 166] width 131 height 11
click at [112, 106] on link "Agendados" at bounding box center [113, 101] width 41 height 20
select select "9"
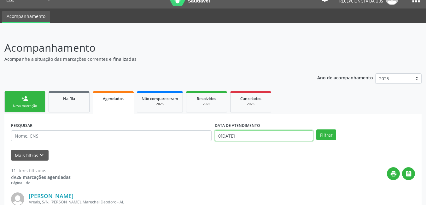
click at [246, 136] on input "0[DATE]" at bounding box center [263, 135] width 99 height 11
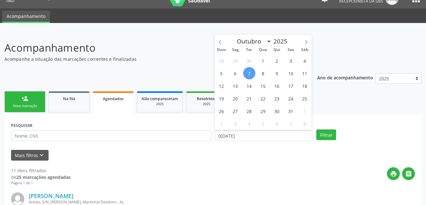
click at [245, 72] on span "7" at bounding box center [249, 73] width 12 height 12
type input "0[DATE]"
click at [307, 40] on icon at bounding box center [306, 42] width 4 height 4
select select "10"
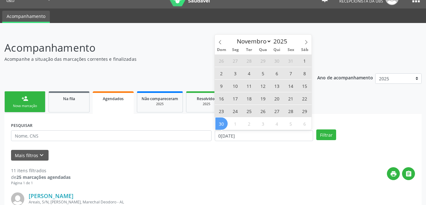
click at [222, 124] on span "30" at bounding box center [221, 123] width 12 height 12
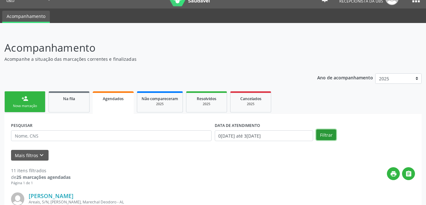
click at [323, 138] on button "Filtrar" at bounding box center [326, 134] width 20 height 11
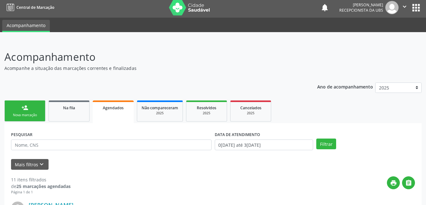
scroll to position [0, 0]
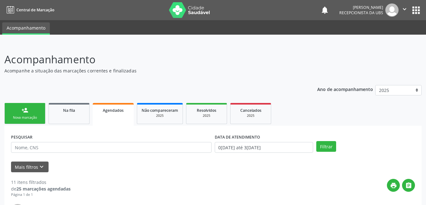
click at [40, 108] on link "person_add Nova marcação" at bounding box center [24, 113] width 41 height 21
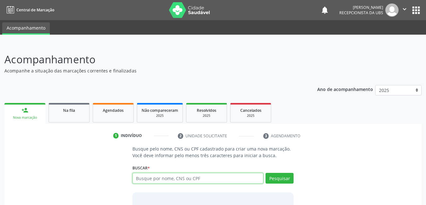
click at [189, 180] on input "text" at bounding box center [197, 178] width 131 height 11
type input "700001109065005"
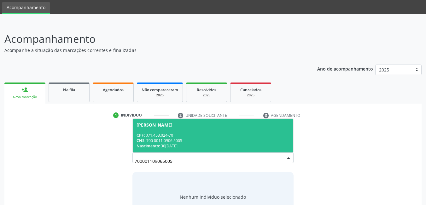
scroll to position [31, 0]
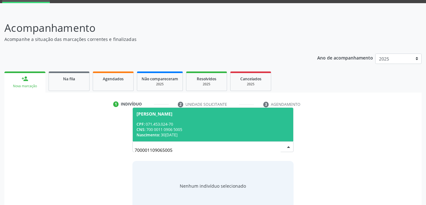
drag, startPoint x: 175, startPoint y: 149, endPoint x: 128, endPoint y: 151, distance: 47.6
click at [128, 151] on div "Busque pelo nome, CNS ou CPF cadastrado para criar uma nova marcação. Você deve…" at bounding box center [213, 162] width 170 height 97
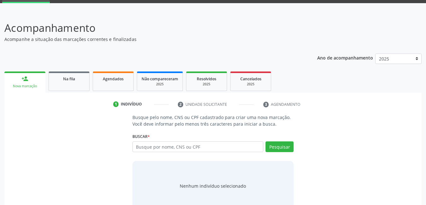
click at [184, 147] on input "text" at bounding box center [197, 146] width 131 height 11
type input "708201179323341"
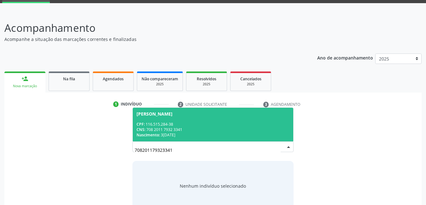
click at [205, 136] on div "Nascimento: 31[DATE]" at bounding box center [212, 134] width 153 height 5
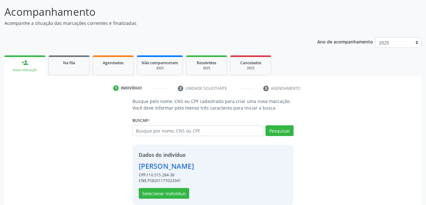
scroll to position [56, 0]
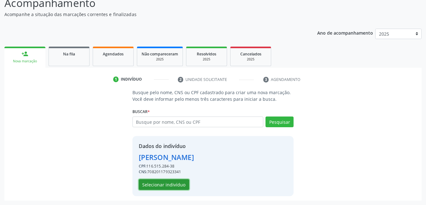
click at [167, 184] on button "Selecionar indivíduo" at bounding box center [164, 184] width 50 height 11
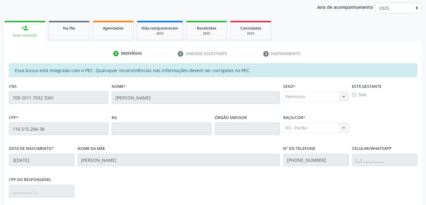
scroll to position [151, 0]
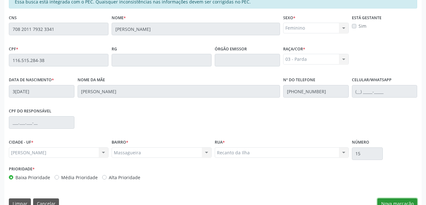
click at [397, 202] on button "Nova marcação" at bounding box center [397, 203] width 40 height 11
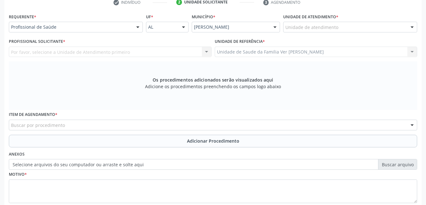
scroll to position [119, 0]
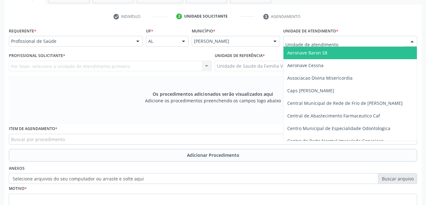
drag, startPoint x: 334, startPoint y: 43, endPoint x: 330, endPoint y: 42, distance: 4.2
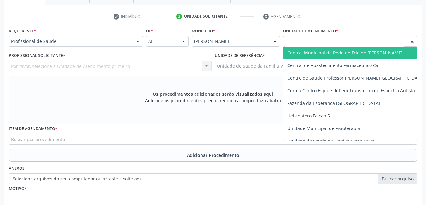
type input "fl"
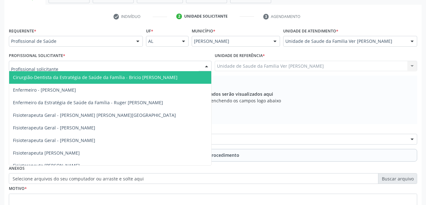
click at [134, 64] on div at bounding box center [110, 66] width 203 height 11
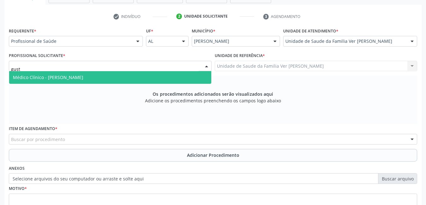
type input "gusta"
click at [135, 75] on span "Médico Clínico - [PERSON_NAME]" at bounding box center [110, 77] width 202 height 13
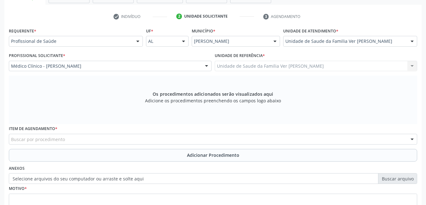
click at [95, 139] on div "Buscar por procedimento" at bounding box center [213, 139] width 408 height 11
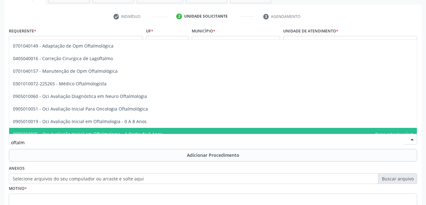
type input "oftalmo"
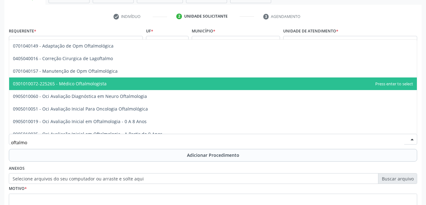
click at [119, 80] on span "0301010072-225265 - Médico Oftalmologista" at bounding box center [212, 83] width 407 height 13
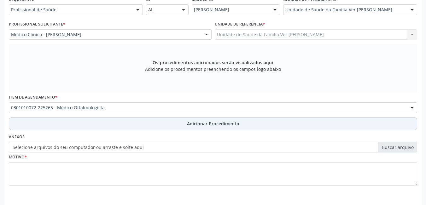
click at [130, 123] on button "Adicionar Procedimento" at bounding box center [213, 123] width 408 height 13
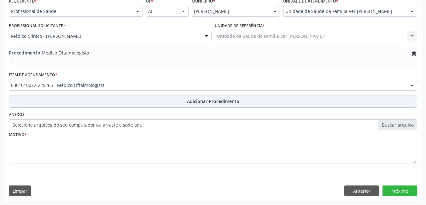
scroll to position [149, 0]
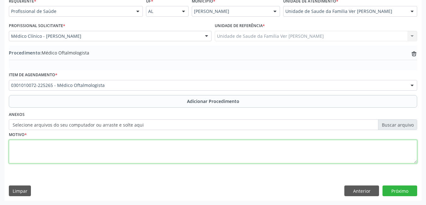
click at [108, 153] on textarea at bounding box center [213, 152] width 408 height 24
type textarea "não da para entender a justificativa"
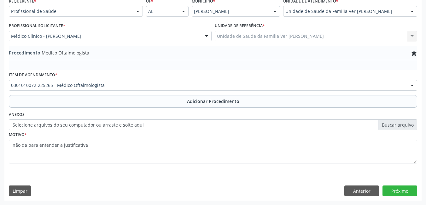
click at [406, 198] on div "Requerente * Profissional de Saúde Profissional de Saúde Paciente Nenhum result…" at bounding box center [212, 98] width 417 height 204
click at [399, 192] on button "Próximo" at bounding box center [399, 191] width 35 height 11
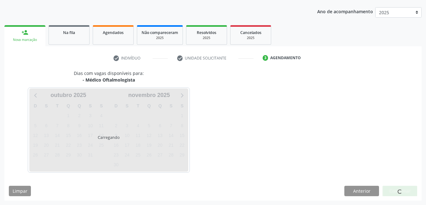
scroll to position [96, 0]
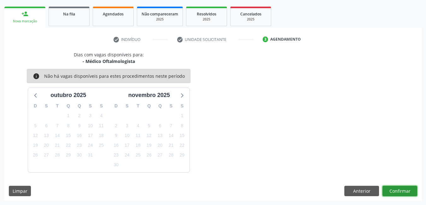
click at [393, 191] on button "Confirmar" at bounding box center [399, 191] width 35 height 11
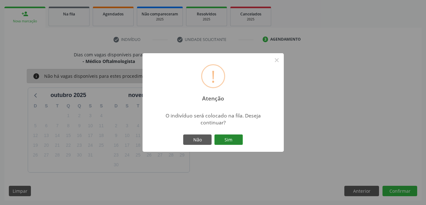
click at [235, 142] on button "Sim" at bounding box center [228, 139] width 28 height 11
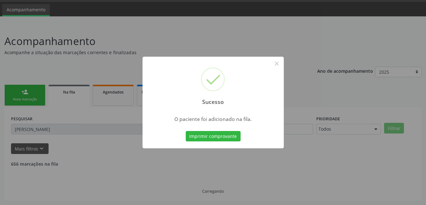
scroll to position [12, 0]
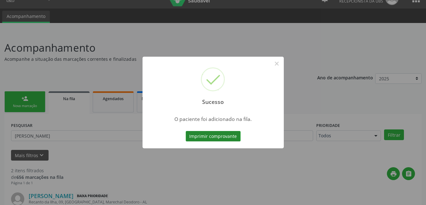
click at [207, 131] on button "Imprimir comprovante" at bounding box center [213, 136] width 55 height 11
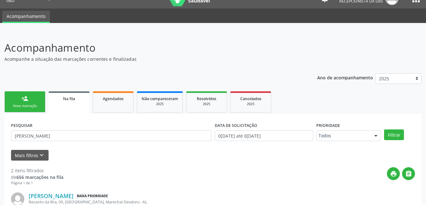
click at [26, 104] on div "Nova marcação" at bounding box center [24, 106] width 31 height 5
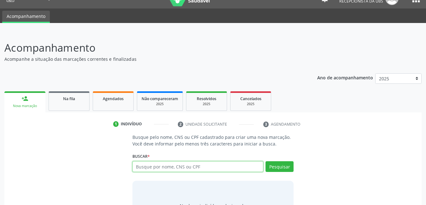
click at [176, 169] on input "text" at bounding box center [197, 166] width 131 height 11
drag, startPoint x: 186, startPoint y: 168, endPoint x: 191, endPoint y: 167, distance: 4.7
click at [190, 168] on input "text" at bounding box center [197, 166] width 131 height 11
type input "7010038613704"
type input "701003861370495"
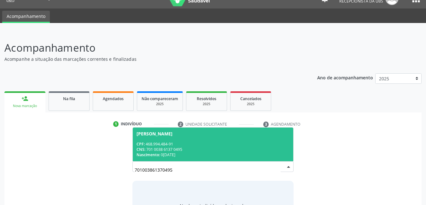
drag, startPoint x: 171, startPoint y: 169, endPoint x: 112, endPoint y: 163, distance: 59.3
click at [112, 163] on div "Busque pelo nome, CNS ou CPF cadastrado para criar uma nova marcação. Você deve…" at bounding box center [213, 182] width 408 height 97
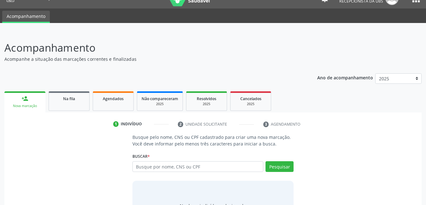
type input "7"
type input "898001633670802"
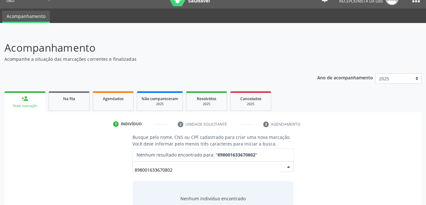
click at [152, 168] on input "898001633670802" at bounding box center [207, 169] width 146 height 13
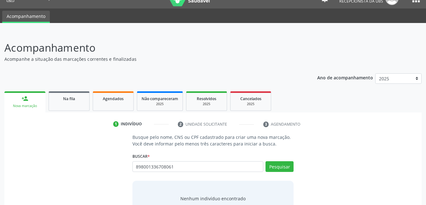
type input "898001336708061"
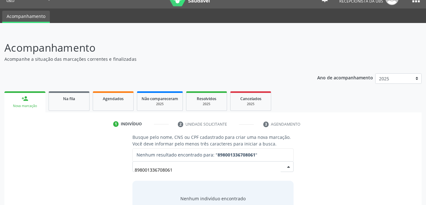
click at [183, 174] on input "898001336708061" at bounding box center [207, 169] width 146 height 13
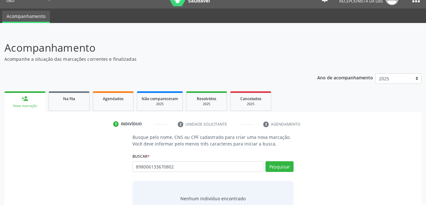
type input "898006133670802"
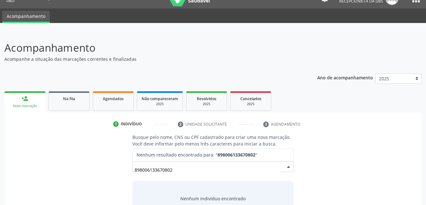
click at [140, 169] on input "898006133670802" at bounding box center [207, 169] width 146 height 13
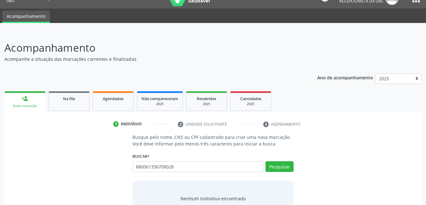
type input "880061336708028"
type input "8"
type input "898006133670802"
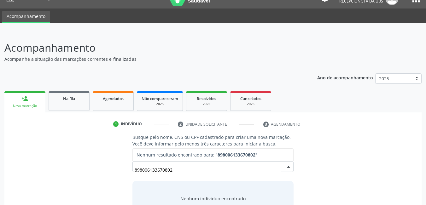
click at [180, 170] on input "898006133670802" at bounding box center [207, 169] width 146 height 13
click at [140, 169] on input "898006133670802" at bounding box center [207, 169] width 146 height 13
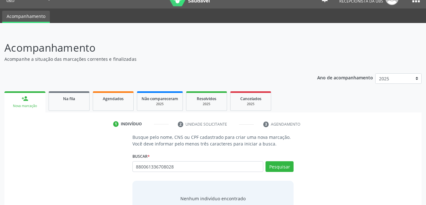
type input "880061336708028"
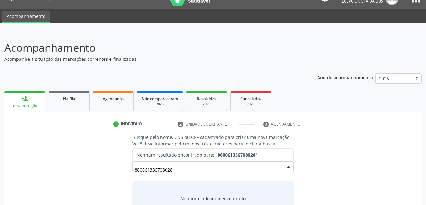
click at [140, 169] on input "880061336708028" at bounding box center [207, 169] width 146 height 13
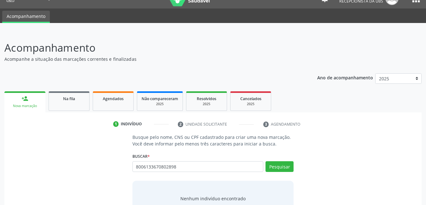
type input "8006133670802898"
click at [197, 170] on input "8006133670802898" at bounding box center [197, 166] width 131 height 11
click at [138, 166] on input "8006133670802" at bounding box center [197, 166] width 131 height 11
type input "898006133670802"
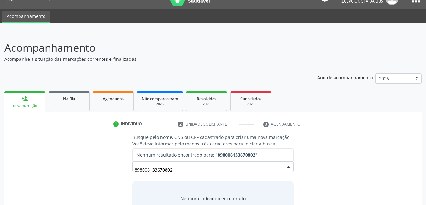
click at [140, 171] on input "898006133670802" at bounding box center [207, 169] width 146 height 13
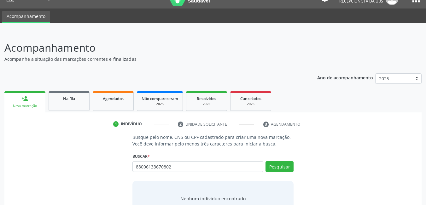
click at [136, 167] on input "88006133670802" at bounding box center [197, 166] width 131 height 11
type input "888006133670802"
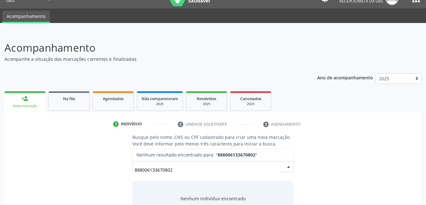
click at [188, 171] on input "888006133670802" at bounding box center [207, 169] width 146 height 13
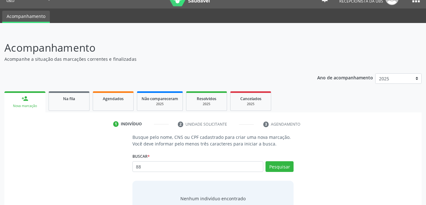
type input "8"
click at [240, 170] on input "text" at bounding box center [197, 166] width 131 height 11
type input "898006133670802"
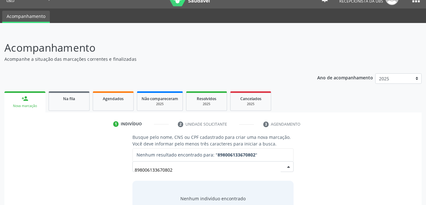
click at [187, 170] on input "898006133670802" at bounding box center [207, 169] width 146 height 13
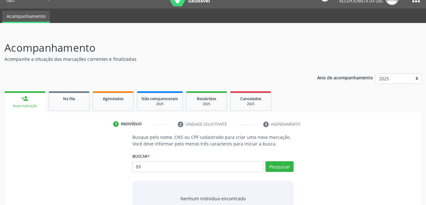
type input "8"
type input "o"
type input "[PERSON_NAME]"
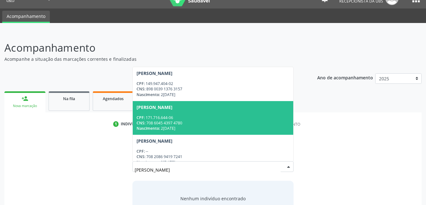
click at [208, 115] on div "CPF: 171.716.644-06" at bounding box center [212, 117] width 153 height 5
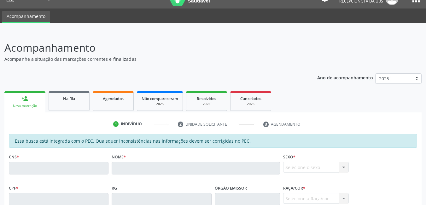
drag, startPoint x: 18, startPoint y: 120, endPoint x: 21, endPoint y: 119, distance: 4.0
click at [17, 112] on link "person_add Nova marcação" at bounding box center [24, 101] width 41 height 21
click at [34, 112] on link "person_add Nova marcação" at bounding box center [24, 101] width 41 height 21
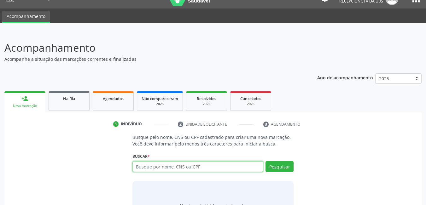
click at [144, 163] on input "text" at bounding box center [197, 166] width 131 height 11
type input "[PERSON_NAME]"
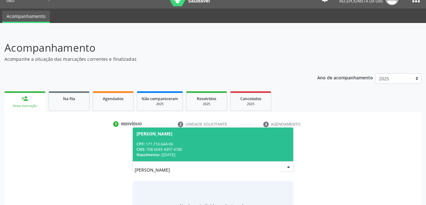
click at [231, 147] on div "CNS: 708 6045 4397 4780" at bounding box center [212, 149] width 153 height 5
